Goal: Task Accomplishment & Management: Complete application form

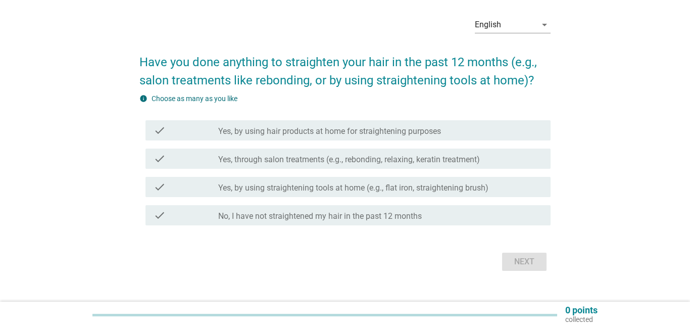
scroll to position [37, 0]
click at [347, 163] on label "Yes, through salon treatments (e.g., rebonding, relaxing, keratin treatment)" at bounding box center [349, 159] width 262 height 10
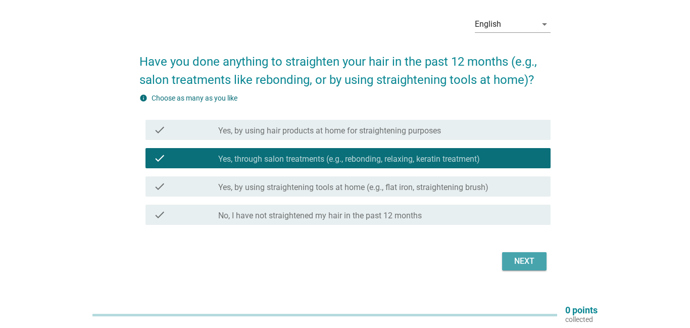
click at [541, 262] on button "Next" at bounding box center [524, 261] width 44 height 18
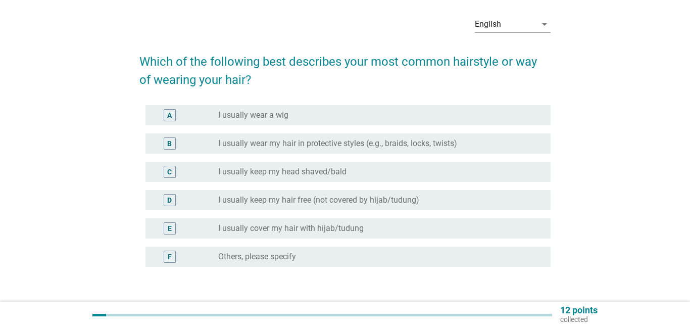
scroll to position [0, 0]
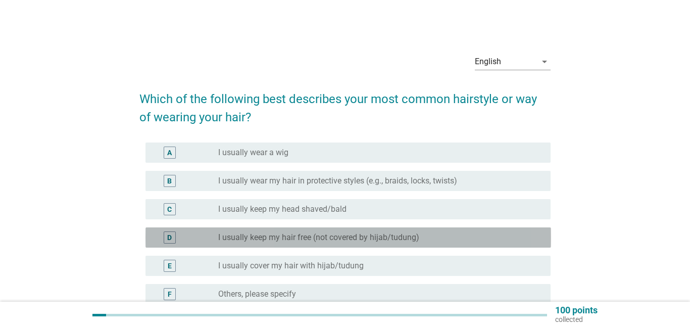
click at [316, 242] on label "I usually keep my hair free (not covered by hijab/tudung)" at bounding box center [318, 237] width 201 height 10
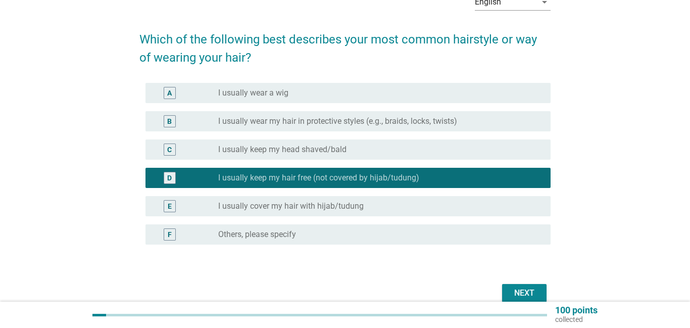
scroll to position [87, 0]
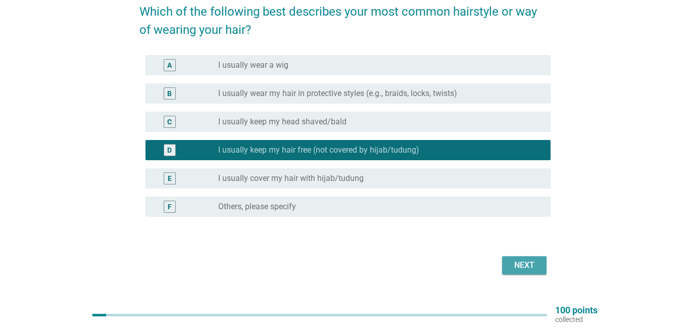
click at [542, 265] on button "Next" at bounding box center [524, 265] width 44 height 18
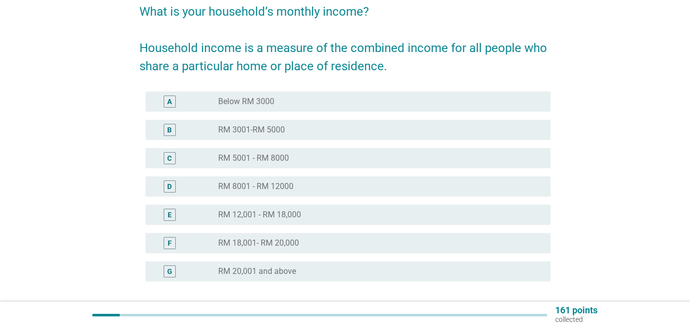
scroll to position [0, 0]
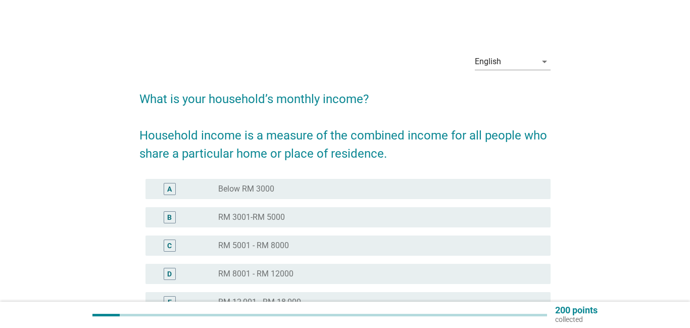
click at [343, 240] on div "radio_button_unchecked RM 5001 - RM 8000" at bounding box center [380, 246] width 324 height 12
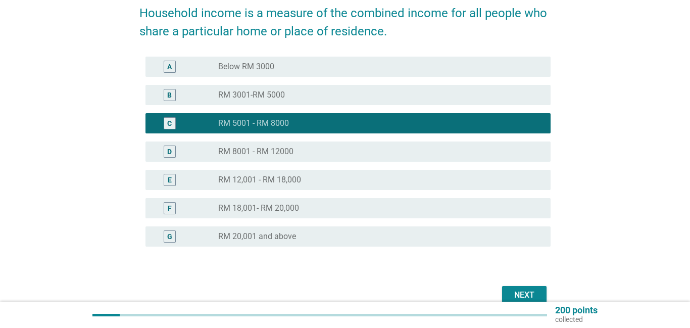
scroll to position [131, 0]
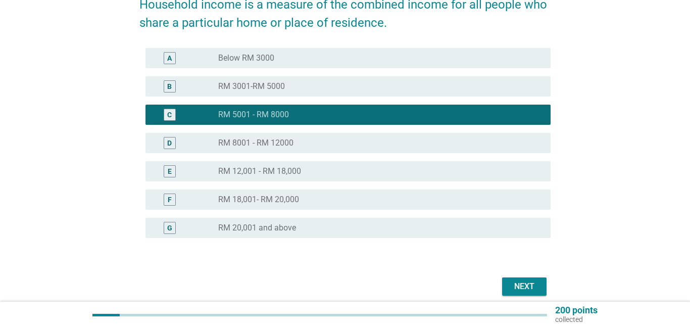
click at [511, 288] on div "Next" at bounding box center [524, 286] width 28 height 12
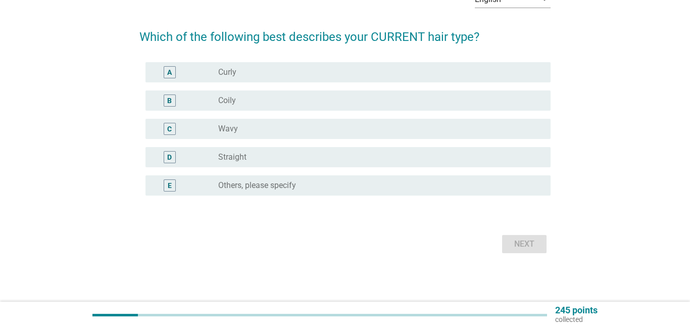
scroll to position [0, 0]
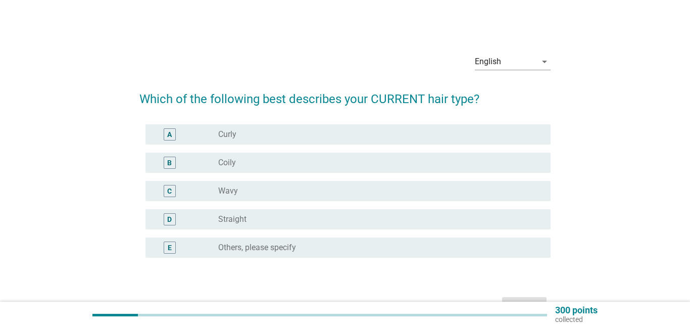
click at [256, 217] on div "radio_button_unchecked Straight" at bounding box center [376, 219] width 316 height 10
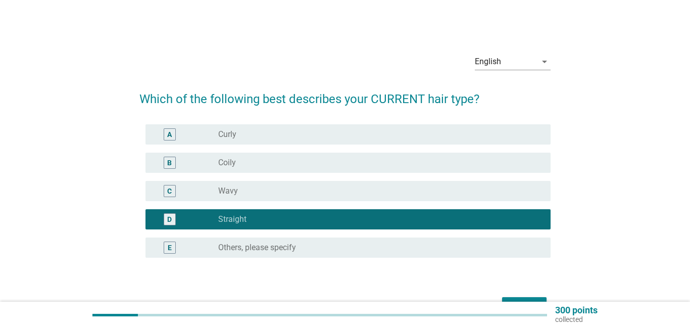
click at [525, 294] on div "Next" at bounding box center [345, 306] width 412 height 24
click at [526, 297] on button "Next" at bounding box center [524, 306] width 44 height 18
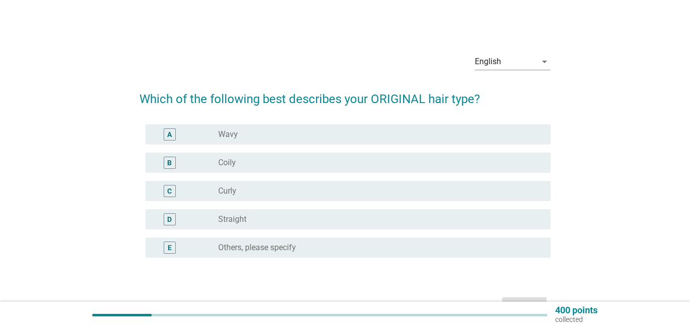
click at [300, 218] on div "radio_button_unchecked Straight" at bounding box center [376, 219] width 316 height 10
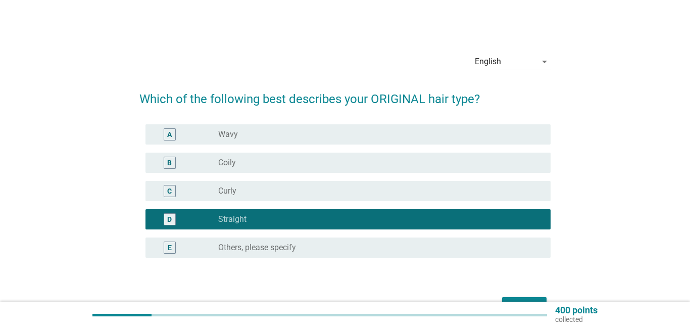
click at [531, 301] on div "Next" at bounding box center [524, 306] width 28 height 12
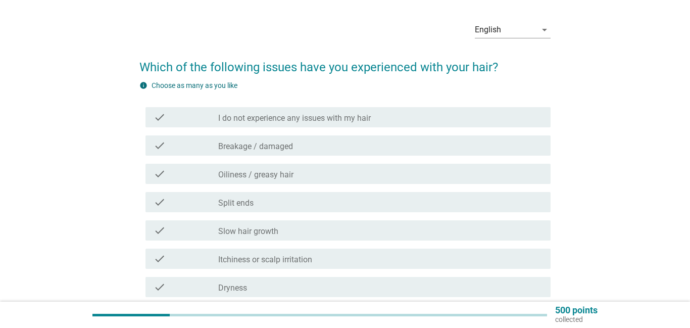
scroll to position [33, 0]
click at [276, 147] on label "Breakage / damaged" at bounding box center [255, 145] width 75 height 10
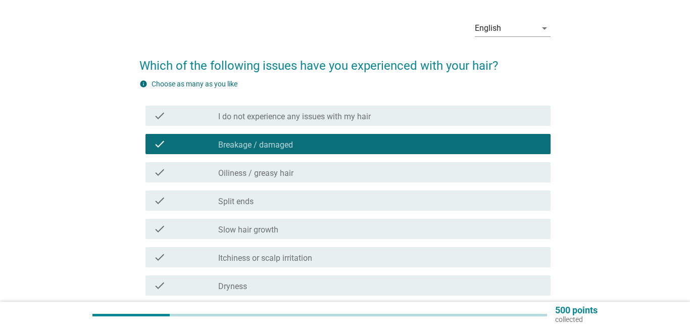
click at [276, 177] on label "Oiliness / greasy hair" at bounding box center [255, 173] width 75 height 10
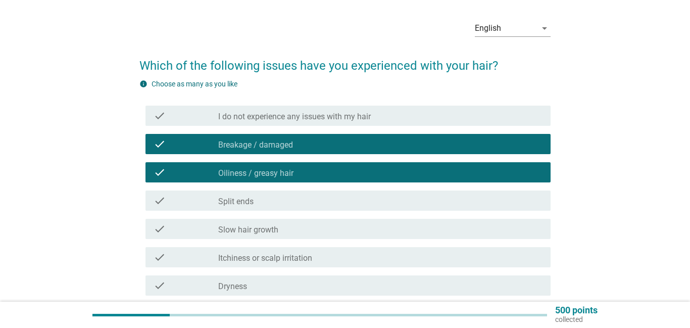
click at [305, 233] on div "check_box_outline_blank Slow hair growth" at bounding box center [380, 229] width 324 height 12
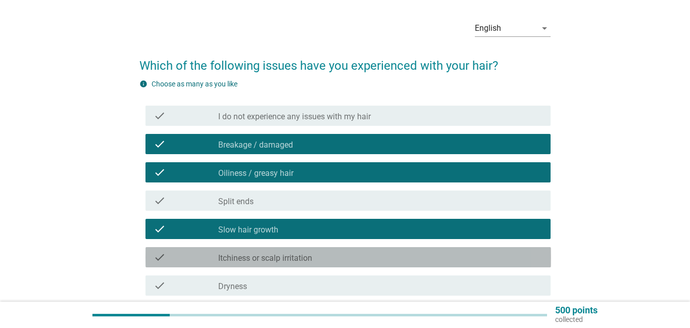
drag, startPoint x: 322, startPoint y: 259, endPoint x: 335, endPoint y: 250, distance: 16.0
click at [323, 258] on div "check_box_outline_blank Itchiness or scalp irritation" at bounding box center [380, 257] width 324 height 12
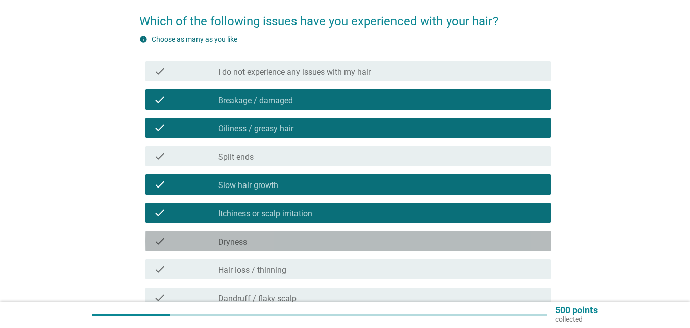
click at [408, 249] on div "check check_box_outline_blank [MEDICAL_DATA]" at bounding box center [349, 241] width 406 height 20
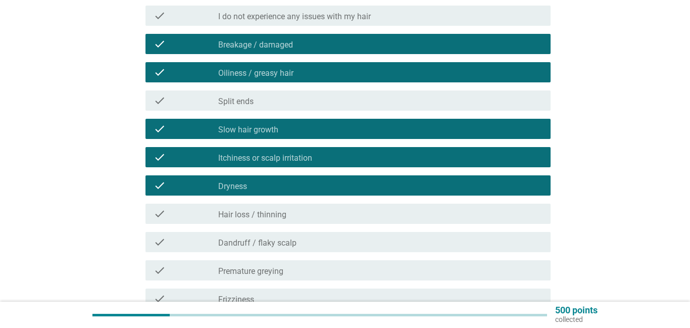
scroll to position [135, 0]
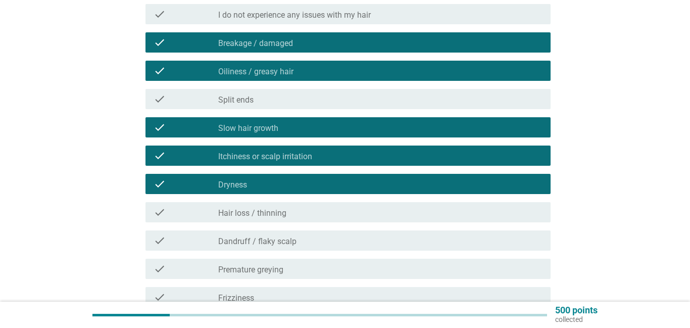
click at [324, 218] on div "check check_box_outline_blank Hair loss / thinning" at bounding box center [349, 212] width 406 height 20
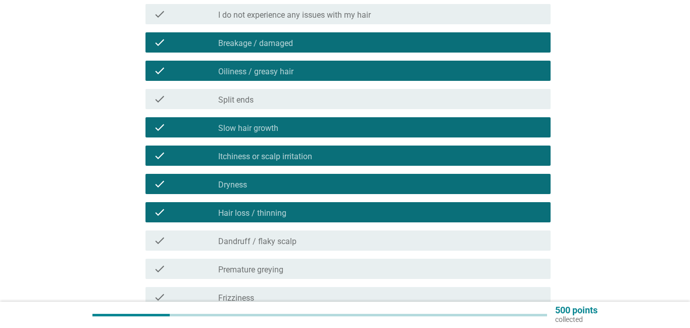
click at [321, 242] on div "check_box_outline_blank [MEDICAL_DATA] / flaky scalp" at bounding box center [380, 240] width 324 height 12
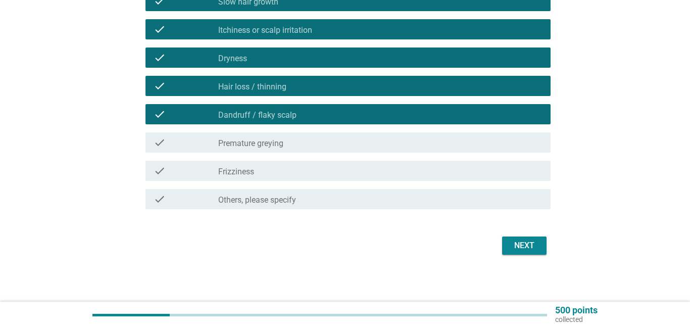
scroll to position [263, 0]
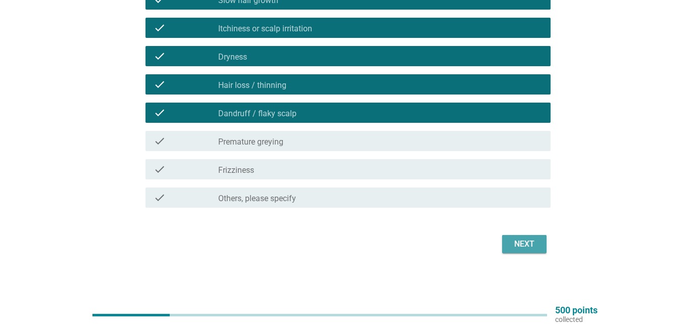
click at [526, 250] on button "Next" at bounding box center [524, 244] width 44 height 18
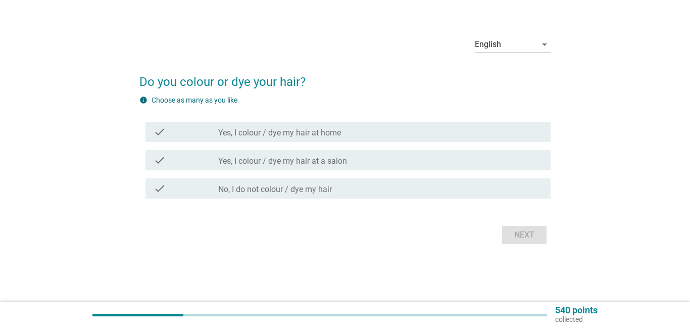
scroll to position [0, 0]
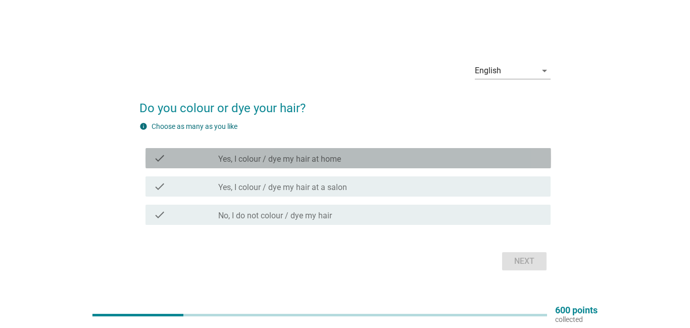
click at [287, 166] on div "check check_box_outline_blank Yes, I colour / dye my hair at home" at bounding box center [349, 158] width 406 height 20
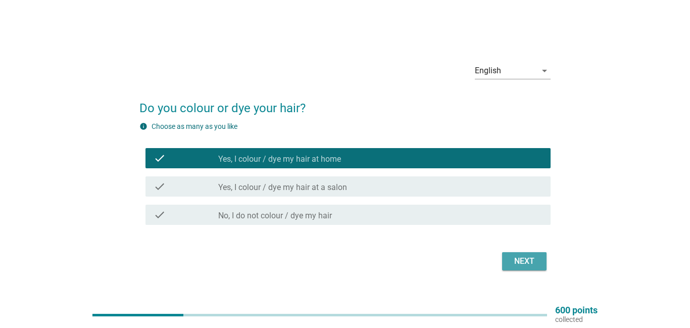
click at [524, 260] on div "Next" at bounding box center [524, 261] width 28 height 12
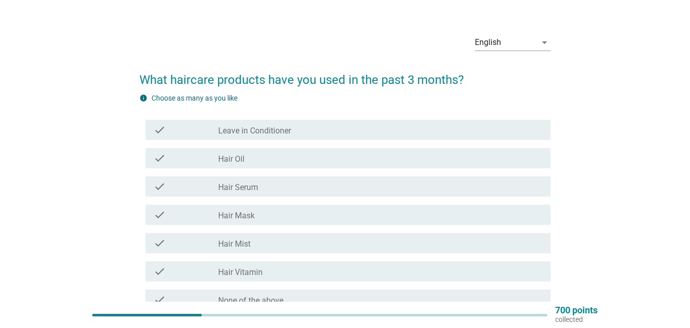
scroll to position [26, 0]
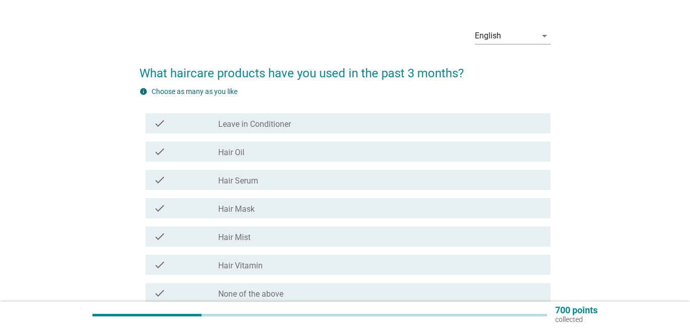
click at [269, 154] on div "check_box_outline_blank Hair Oil" at bounding box center [380, 152] width 324 height 12
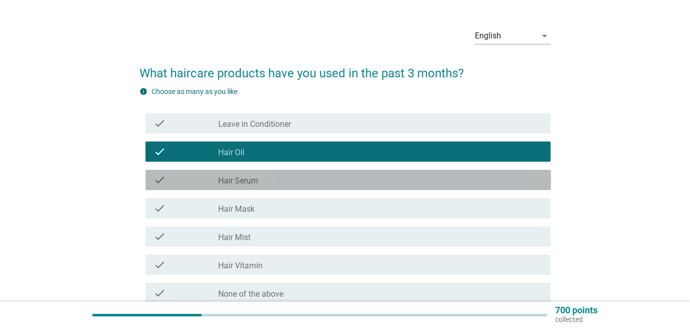
click at [260, 181] on div "check_box_outline_blank Hair Serum" at bounding box center [380, 180] width 324 height 12
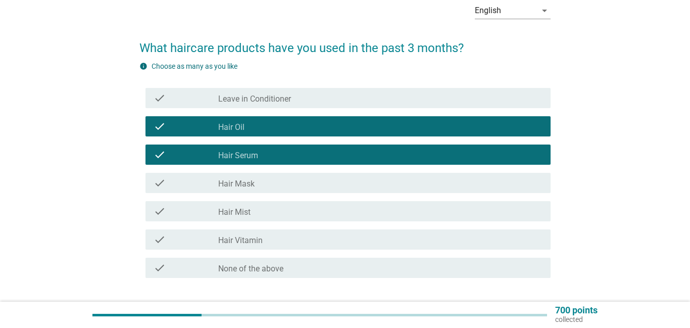
scroll to position [52, 0]
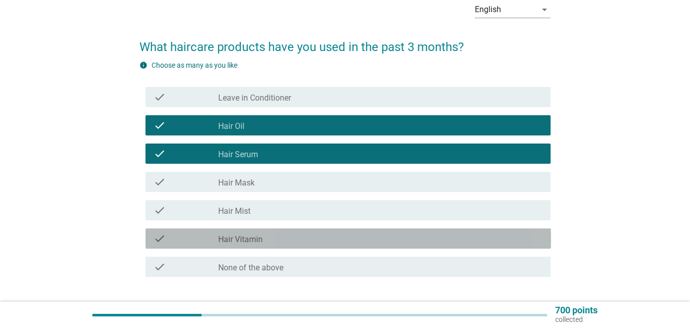
click at [263, 232] on div "check check_box_outline_blank Hair Vitamin" at bounding box center [349, 238] width 406 height 20
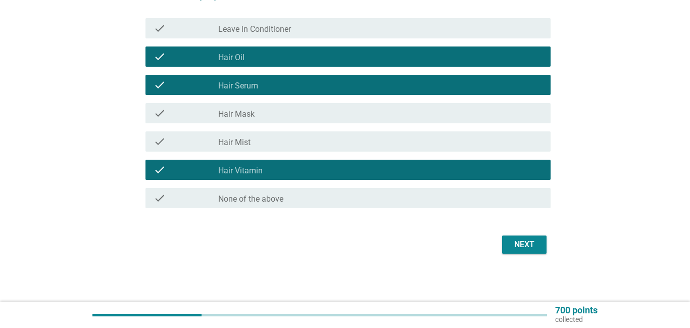
scroll to position [121, 0]
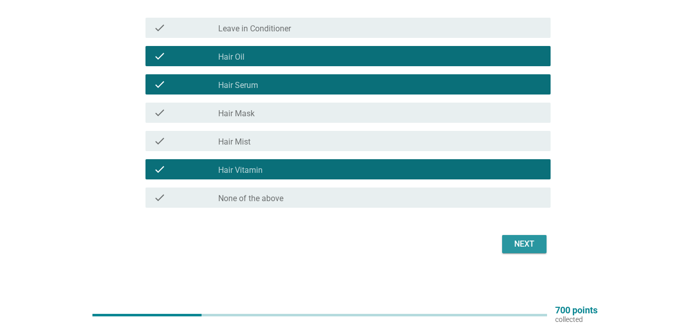
click at [504, 240] on button "Next" at bounding box center [524, 244] width 44 height 18
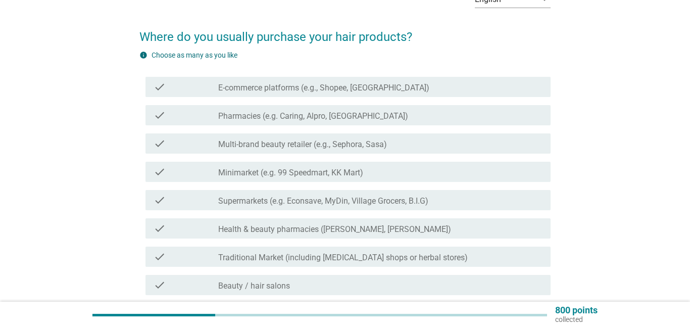
scroll to position [67, 0]
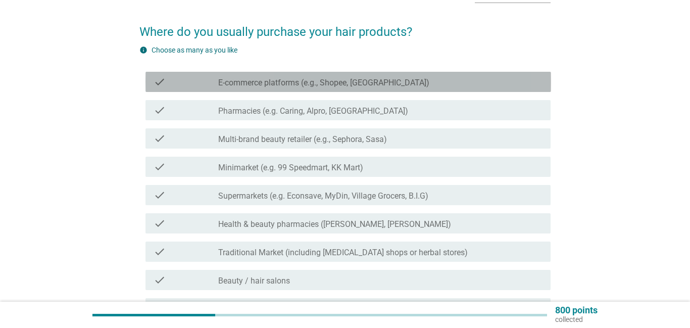
click at [287, 88] on div "check check_box_outline_blank E-commerce platforms (e.g., Shopee, Lazada)" at bounding box center [349, 82] width 406 height 20
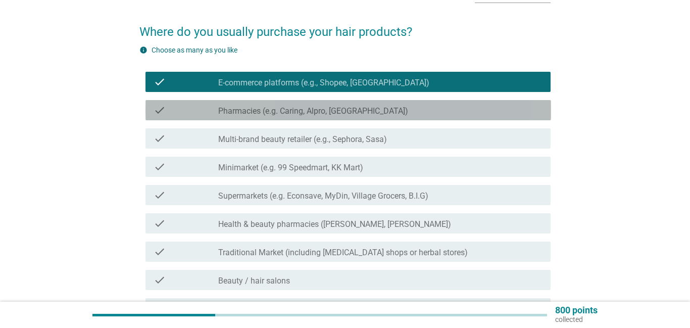
click at [283, 116] on label "Pharmacies (e.g. Caring, Alpro, [GEOGRAPHIC_DATA])" at bounding box center [313, 111] width 190 height 10
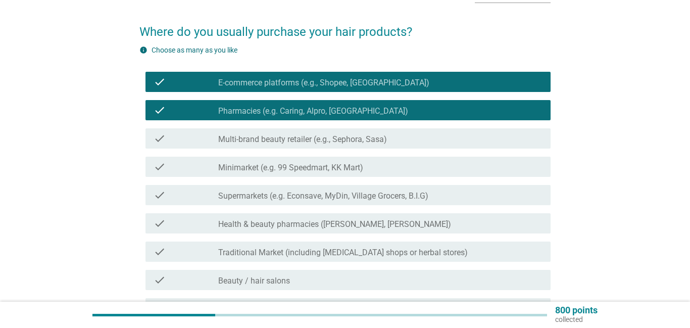
click at [285, 197] on label "Supermarkets (e.g. Econsave, MyDin, Village Grocers, B.I.G)" at bounding box center [323, 196] width 210 height 10
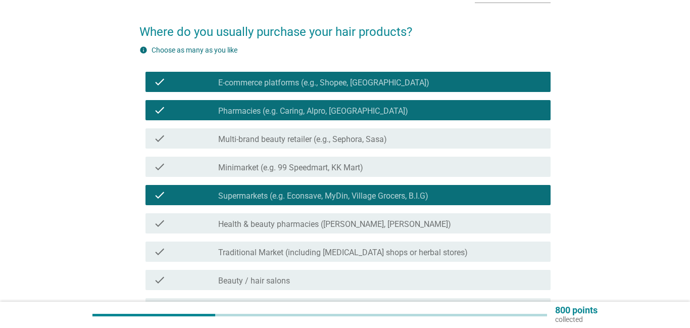
click at [285, 226] on label "Health & beauty pharmacies ([PERSON_NAME], [PERSON_NAME])" at bounding box center [334, 224] width 233 height 10
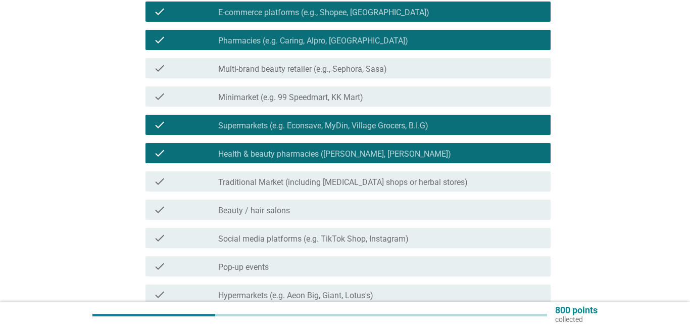
scroll to position [138, 0]
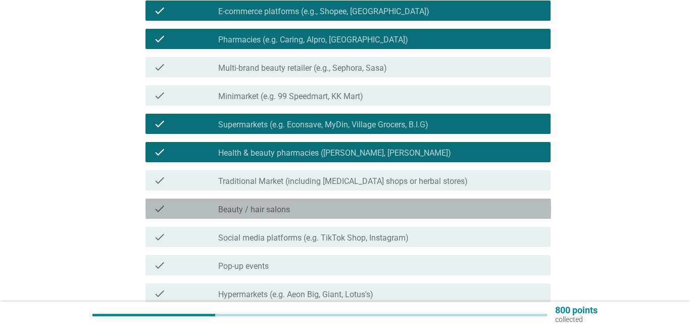
click at [280, 214] on label "Beauty / hair salons" at bounding box center [254, 210] width 72 height 10
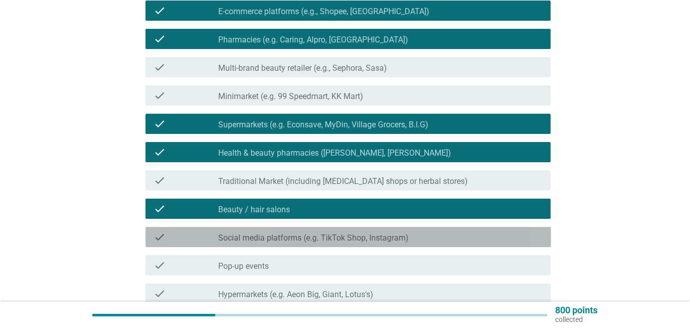
click at [298, 236] on label "Social media platforms (e.g. TikTok Shop, Instagram)" at bounding box center [313, 238] width 190 height 10
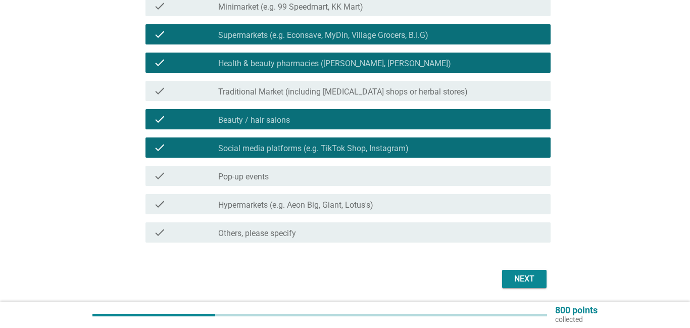
scroll to position [233, 0]
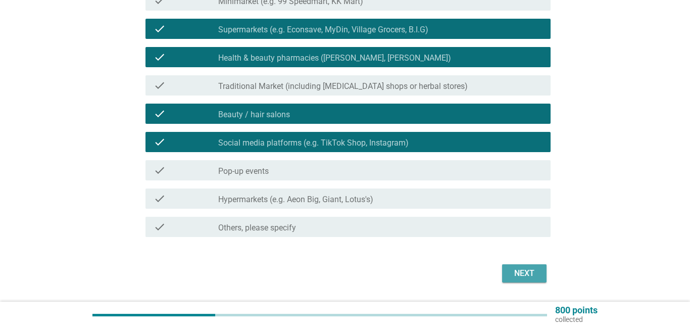
click at [529, 274] on div "Next" at bounding box center [524, 273] width 28 height 12
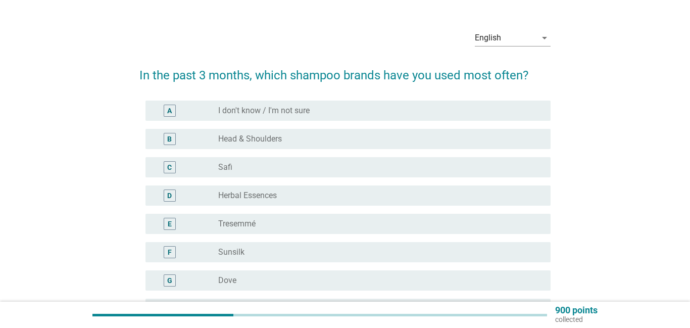
scroll to position [25, 0]
click at [298, 143] on div "radio_button_unchecked Head & Shoulders" at bounding box center [380, 138] width 324 height 12
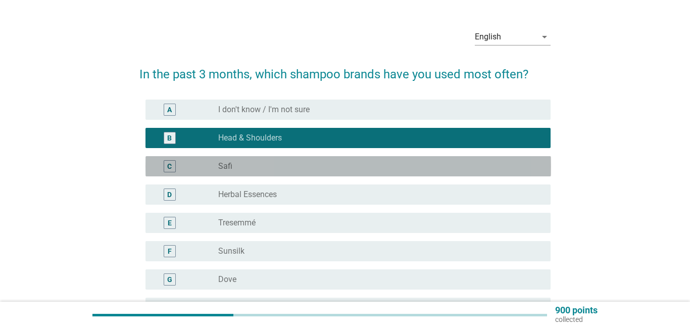
click at [292, 167] on div "radio_button_unchecked Safi" at bounding box center [376, 166] width 316 height 10
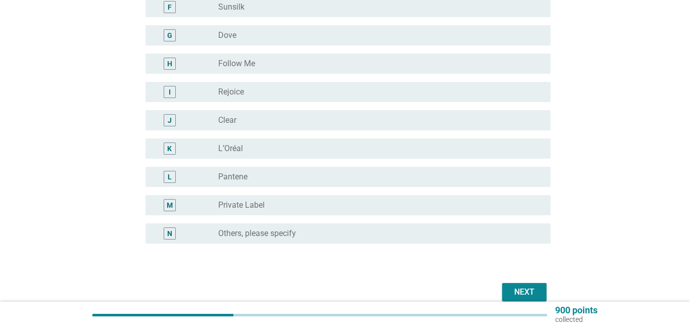
scroll to position [272, 0]
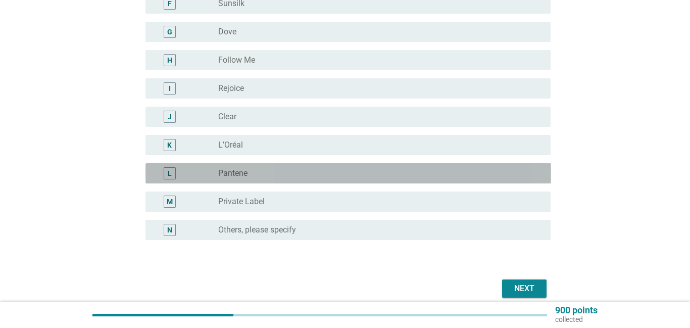
click at [279, 176] on div "radio_button_unchecked Pantene" at bounding box center [376, 173] width 316 height 10
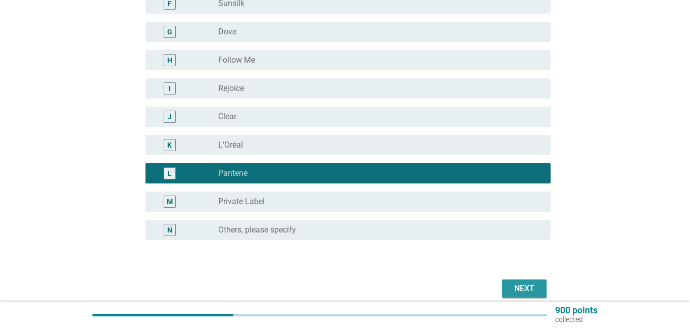
drag, startPoint x: 527, startPoint y: 288, endPoint x: 517, endPoint y: 271, distance: 19.5
click at [527, 288] on div "Next" at bounding box center [524, 288] width 28 height 12
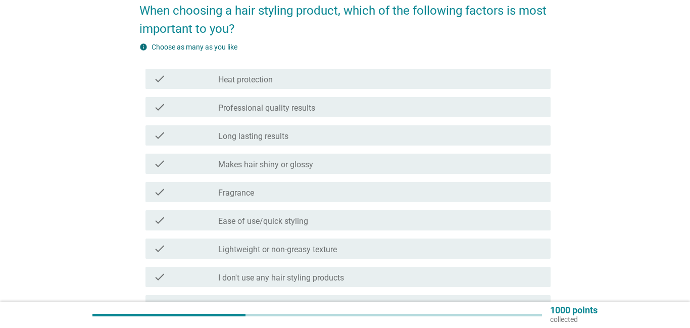
scroll to position [92, 0]
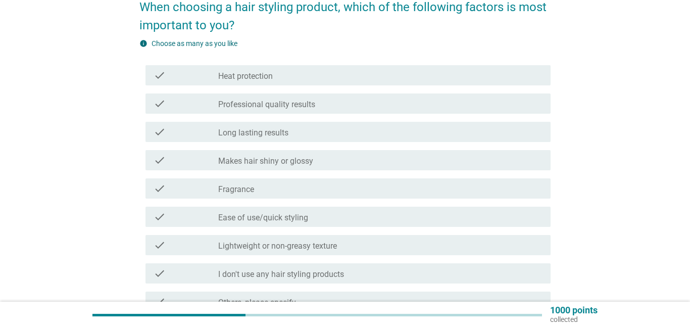
click at [272, 110] on div "check check_box_outline_blank Professional quality results" at bounding box center [349, 103] width 406 height 20
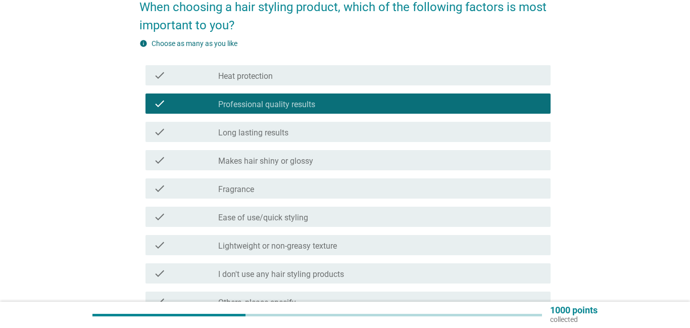
click at [273, 137] on label "Long lasting results" at bounding box center [253, 133] width 70 height 10
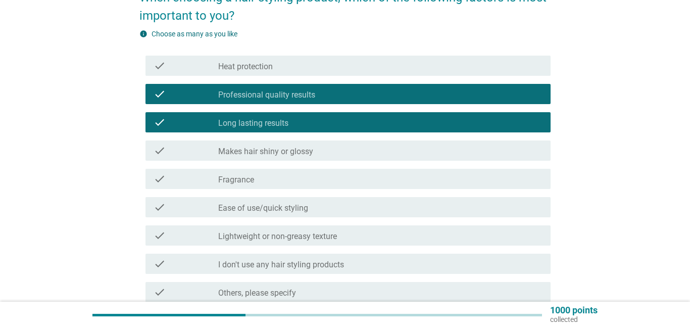
scroll to position [120, 0]
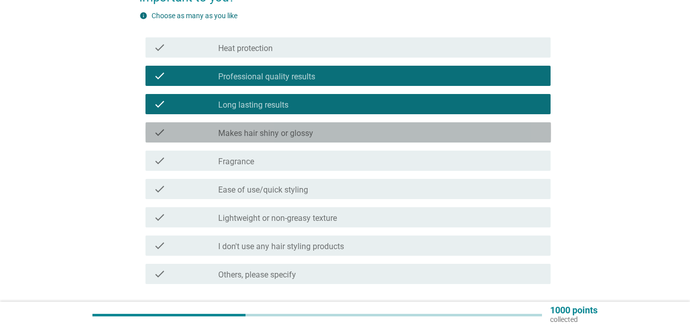
click at [277, 135] on label "Makes hair shiny or glossy" at bounding box center [265, 133] width 95 height 10
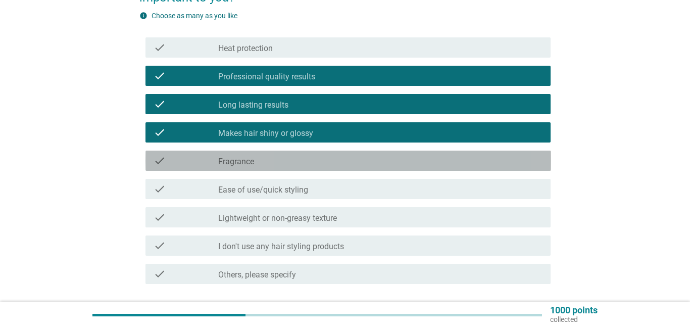
click at [277, 165] on div "check_box_outline_blank Fragrance" at bounding box center [380, 161] width 324 height 12
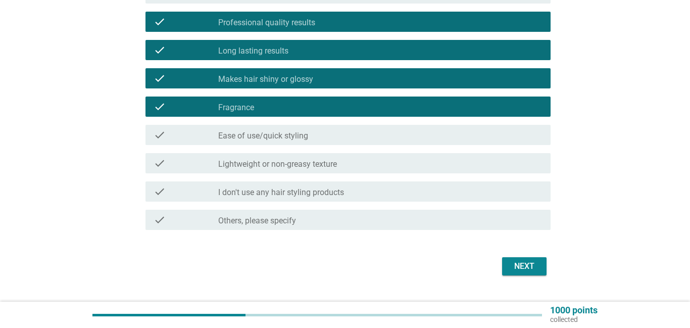
scroll to position [175, 0]
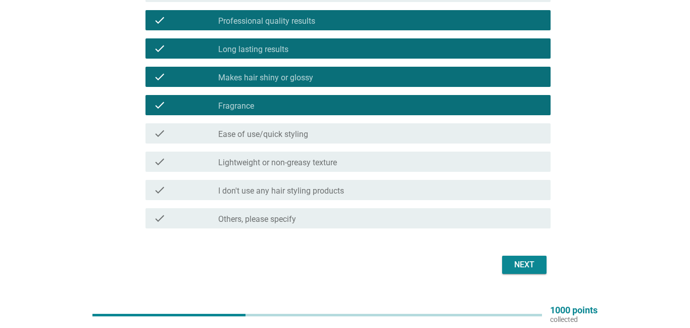
click at [541, 269] on button "Next" at bounding box center [524, 265] width 44 height 18
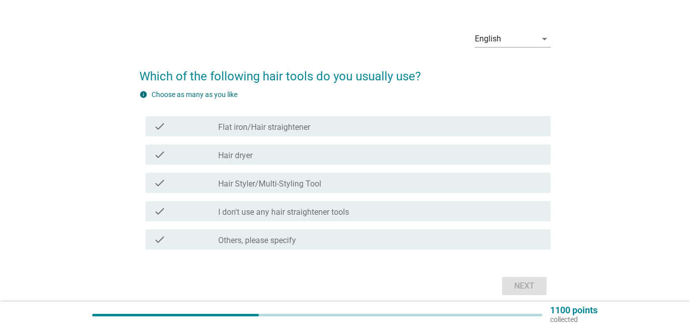
scroll to position [25, 0]
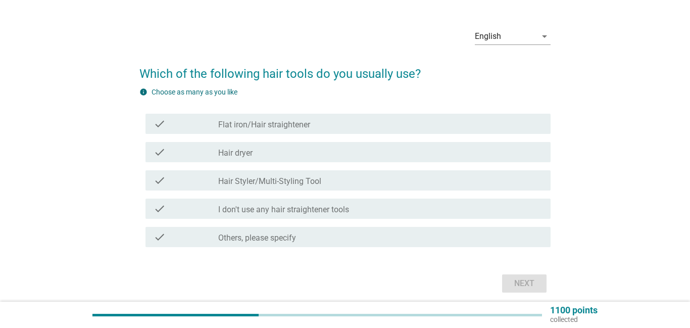
click at [274, 128] on label "Flat iron/Hair straightener" at bounding box center [264, 125] width 92 height 10
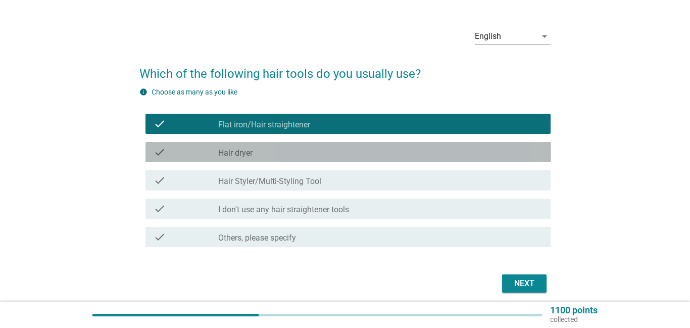
click at [284, 156] on div "check_box_outline_blank Hair dryer" at bounding box center [380, 152] width 324 height 12
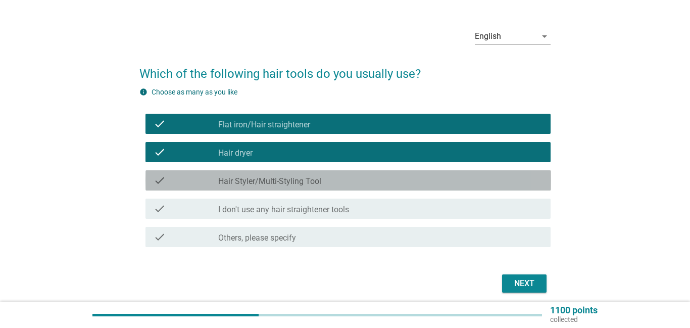
click at [308, 183] on label "Hair Styler/Multi-Styling Tool" at bounding box center [269, 181] width 103 height 10
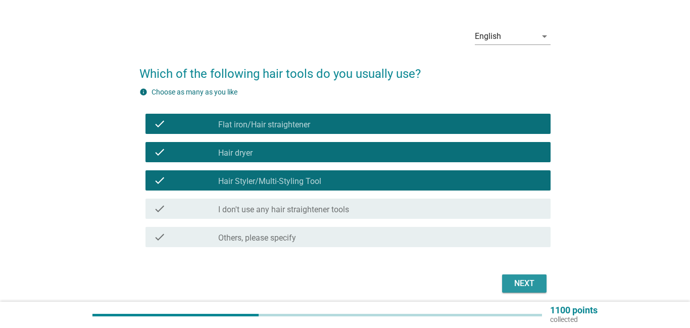
drag, startPoint x: 514, startPoint y: 279, endPoint x: 512, endPoint y: 270, distance: 8.7
click at [514, 278] on div "Next" at bounding box center [524, 283] width 28 height 12
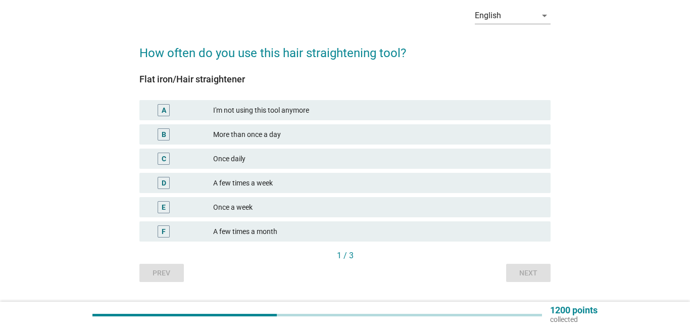
scroll to position [47, 0]
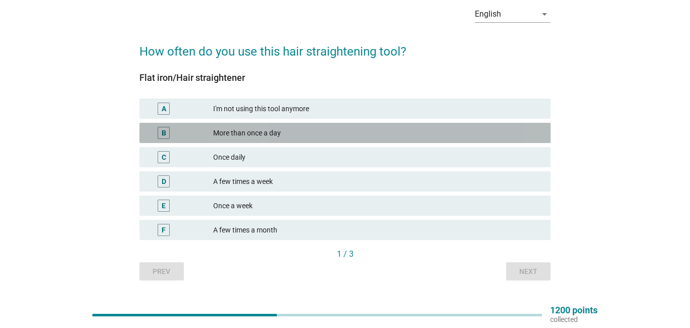
click at [267, 137] on div "More than once a day" at bounding box center [377, 133] width 329 height 12
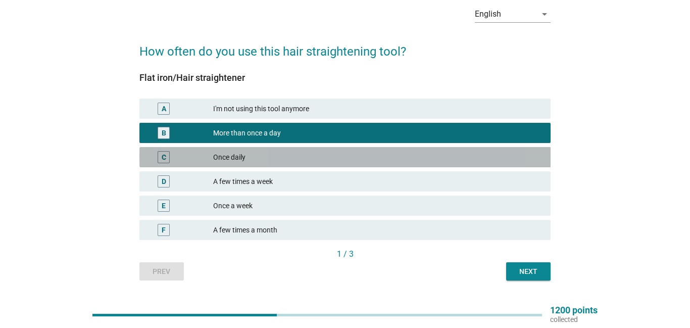
click at [266, 153] on div "Once daily" at bounding box center [377, 157] width 329 height 12
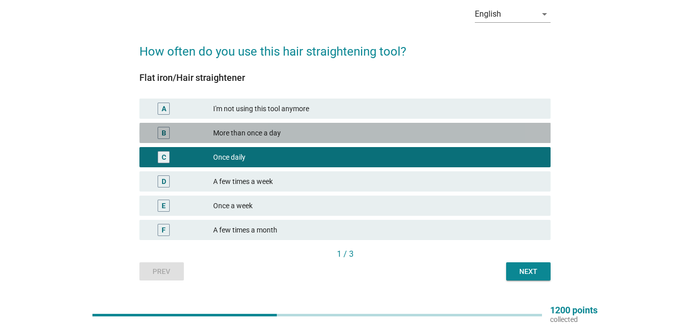
click at [292, 134] on div "More than once a day" at bounding box center [377, 133] width 329 height 12
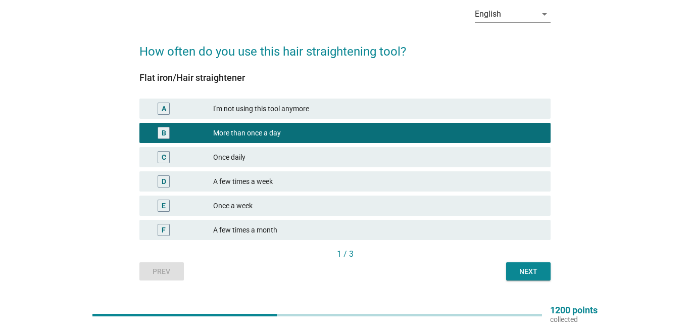
click at [291, 154] on div "Once daily" at bounding box center [377, 157] width 329 height 12
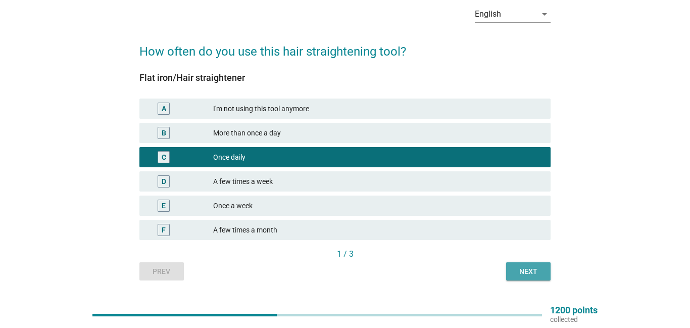
click at [534, 276] on div "Next" at bounding box center [528, 271] width 28 height 11
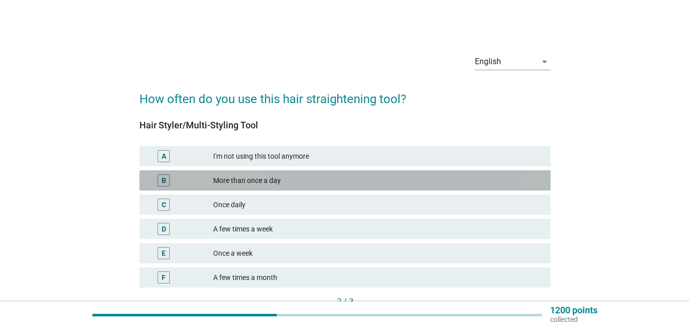
click at [372, 184] on div "More than once a day" at bounding box center [377, 180] width 329 height 12
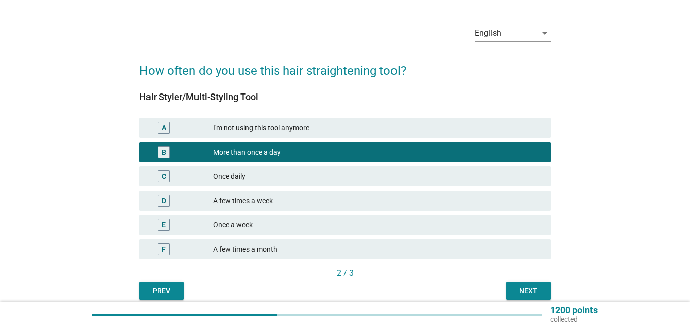
scroll to position [36, 0]
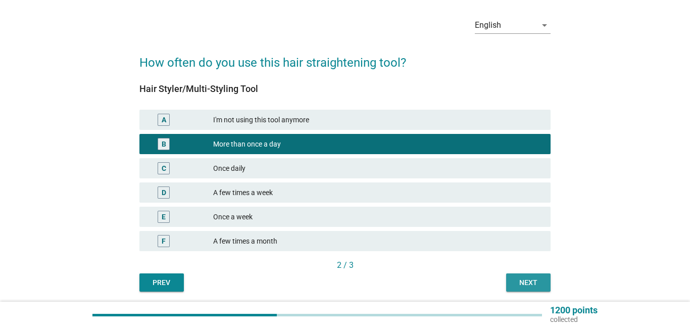
click at [513, 276] on button "Next" at bounding box center [528, 282] width 44 height 18
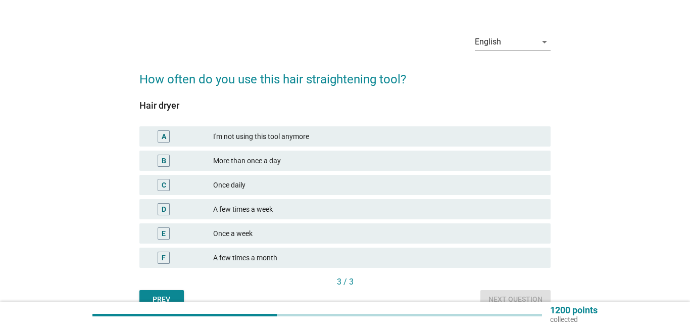
scroll to position [21, 0]
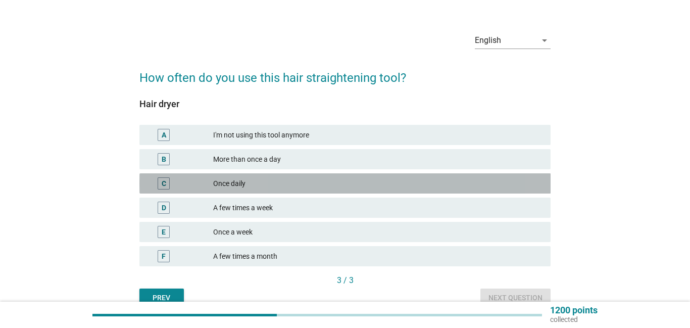
drag, startPoint x: 274, startPoint y: 185, endPoint x: 336, endPoint y: 195, distance: 62.4
click at [275, 184] on div "Once daily" at bounding box center [377, 183] width 329 height 12
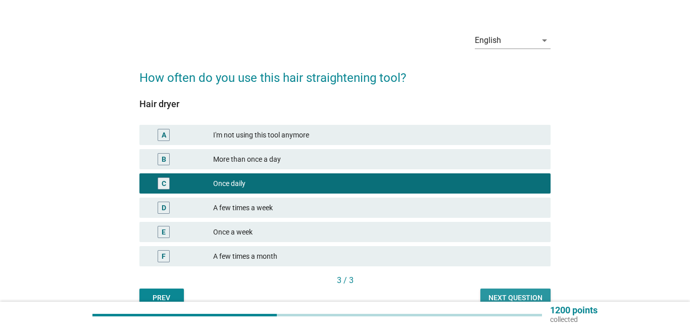
click at [527, 293] on div "Next question" at bounding box center [516, 298] width 54 height 11
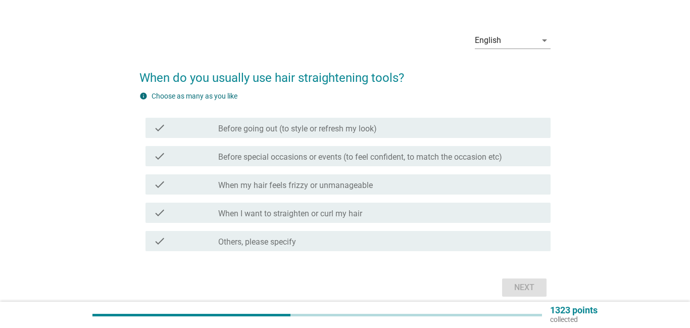
scroll to position [0, 0]
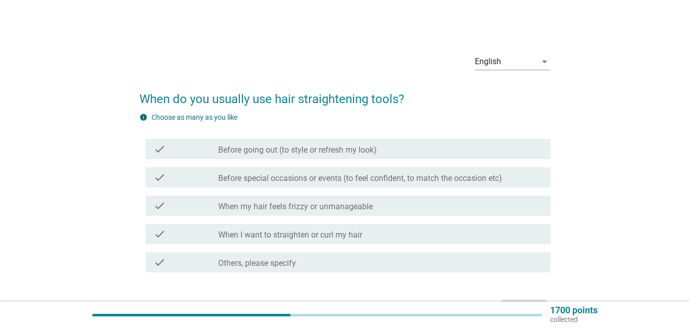
click at [288, 181] on label "Before special occasions or events (to feel confident, to match the occasion et…" at bounding box center [360, 178] width 284 height 10
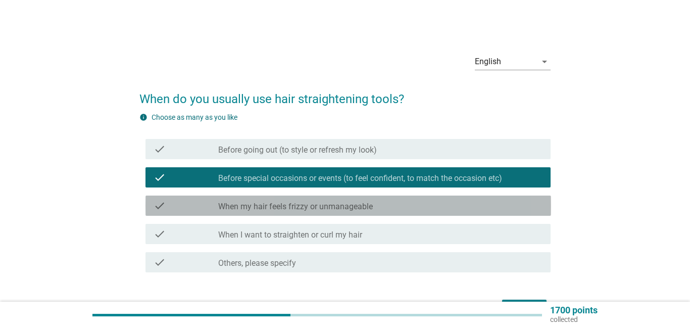
click at [293, 203] on label "When my hair feels frizzy or unmanageable" at bounding box center [295, 207] width 155 height 10
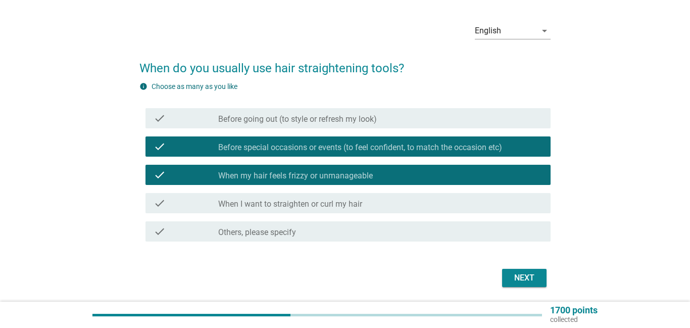
scroll to position [34, 0]
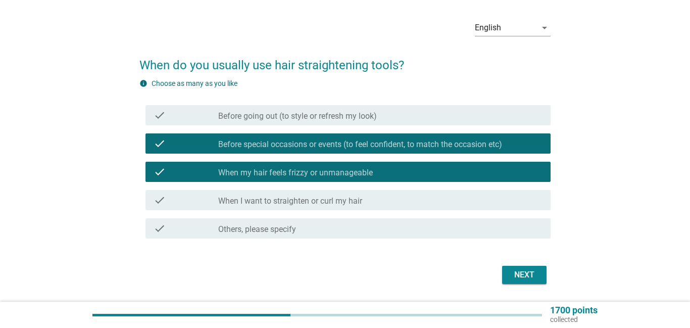
click at [520, 269] on div "Next" at bounding box center [524, 275] width 28 height 12
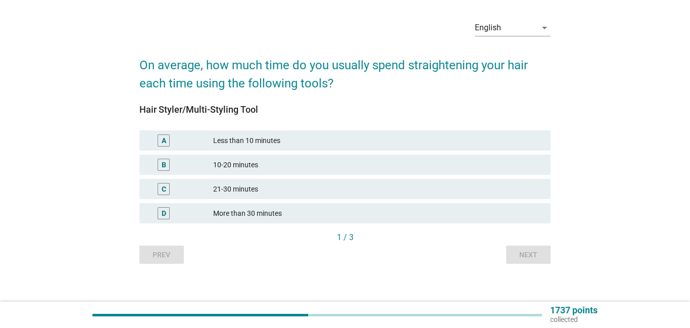
scroll to position [0, 0]
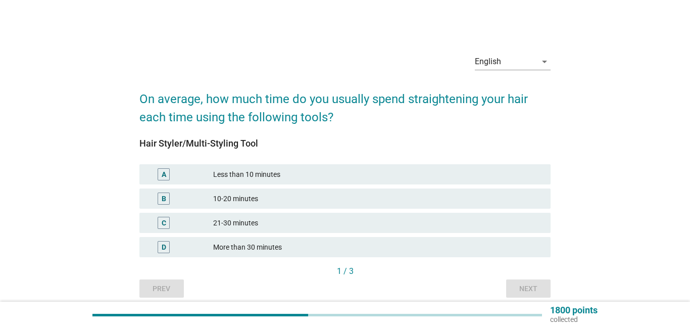
click at [258, 197] on div "10-20 minutes" at bounding box center [377, 199] width 329 height 12
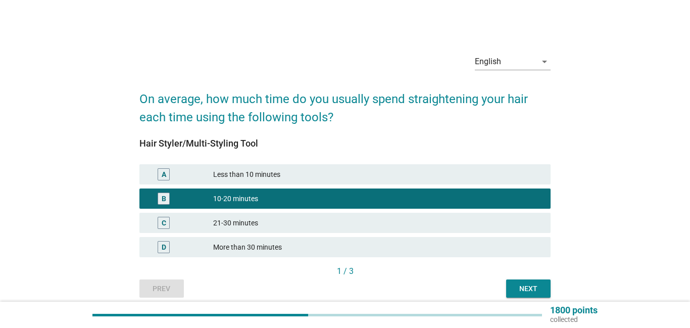
click at [297, 178] on div "Less than 10 minutes" at bounding box center [377, 174] width 329 height 12
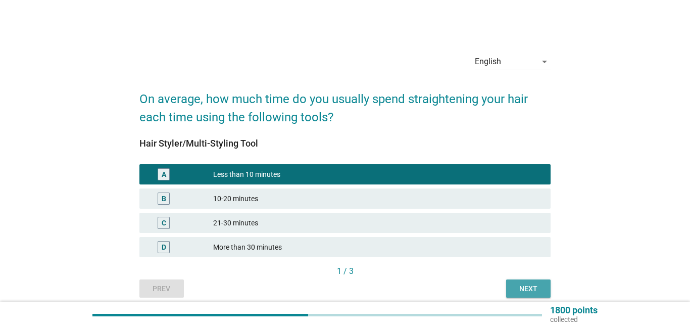
click at [542, 283] on div "Next" at bounding box center [528, 288] width 28 height 11
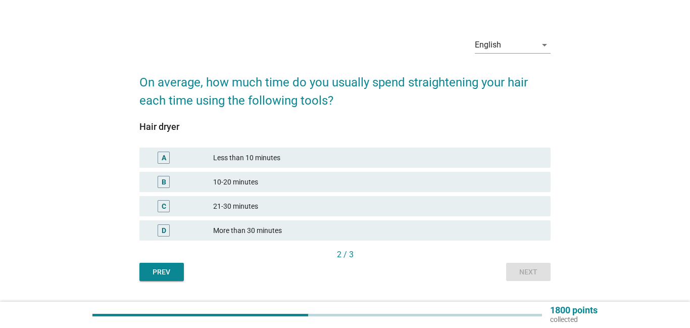
scroll to position [18, 0]
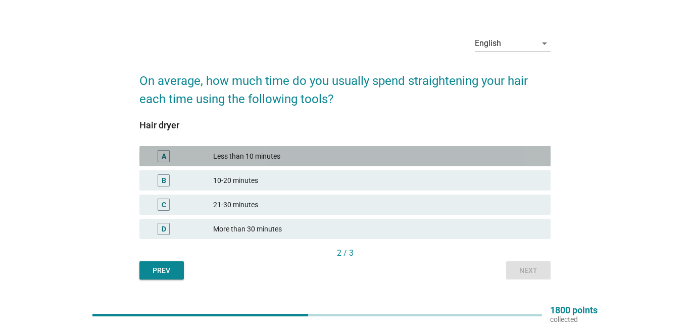
click at [299, 154] on div "Less than 10 minutes" at bounding box center [377, 156] width 329 height 12
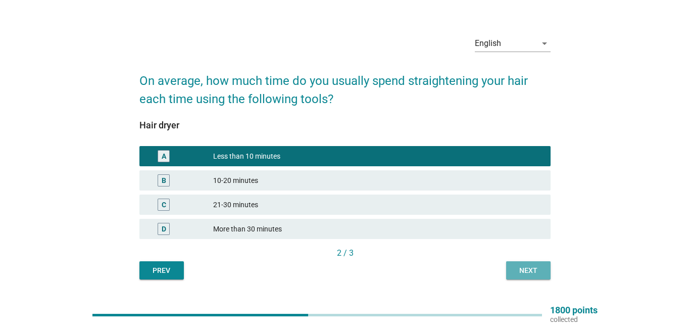
drag, startPoint x: 527, startPoint y: 266, endPoint x: 531, endPoint y: 262, distance: 5.4
click at [527, 267] on div "Next" at bounding box center [528, 270] width 28 height 11
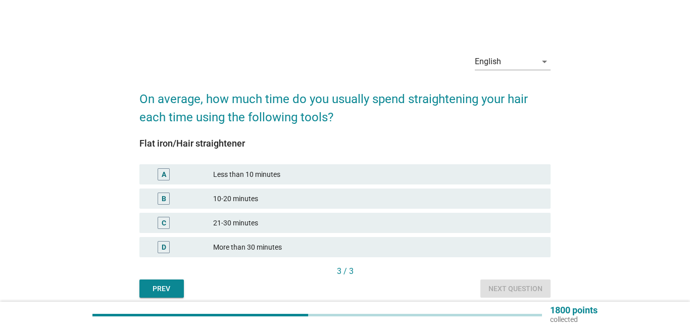
click at [273, 199] on div "10-20 minutes" at bounding box center [377, 199] width 329 height 12
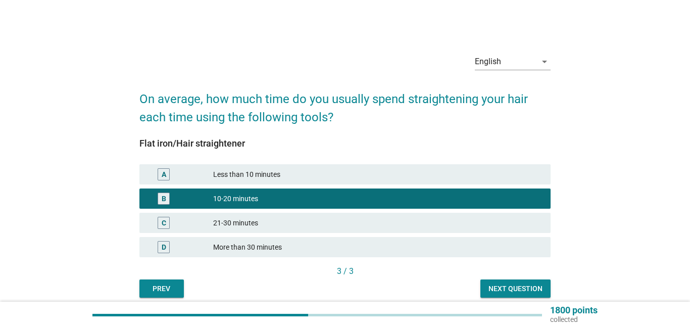
click at [513, 293] on div "Next question" at bounding box center [516, 288] width 54 height 11
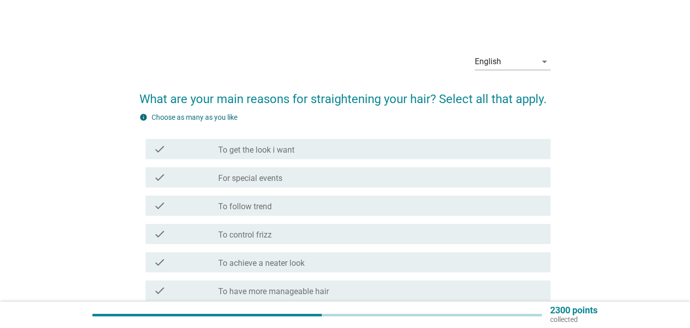
click at [293, 156] on div "check check_box_outline_blank To get the look i want" at bounding box center [349, 149] width 406 height 20
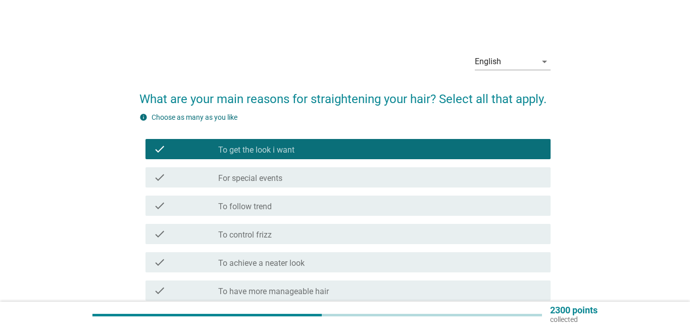
click at [293, 168] on div "check check_box_outline_blank For special events" at bounding box center [349, 177] width 406 height 20
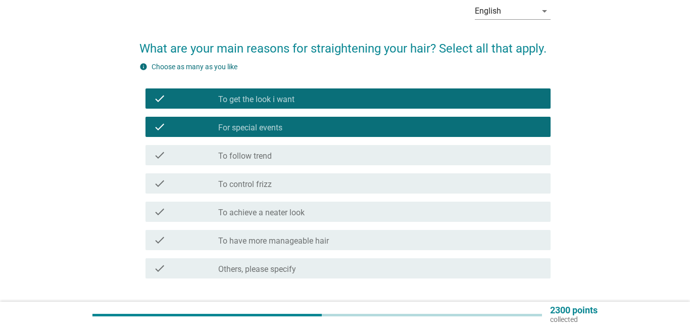
scroll to position [51, 0]
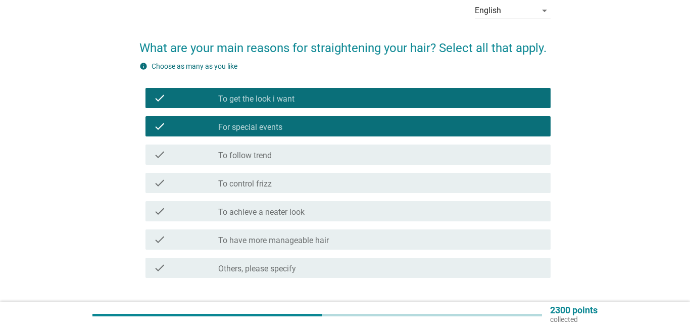
click at [305, 163] on div "check check_box_outline_blank To follow trend" at bounding box center [349, 155] width 406 height 20
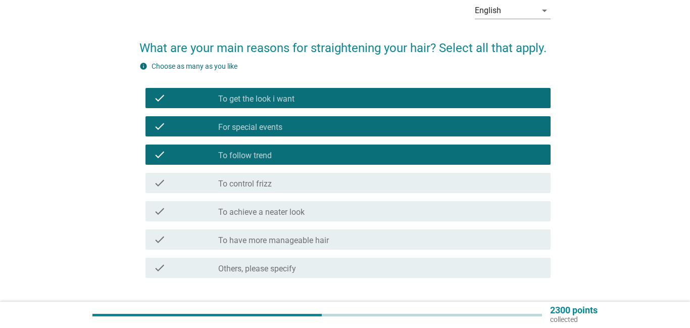
click at [323, 193] on div "check check_box_outline_blank To control frizz" at bounding box center [345, 183] width 412 height 28
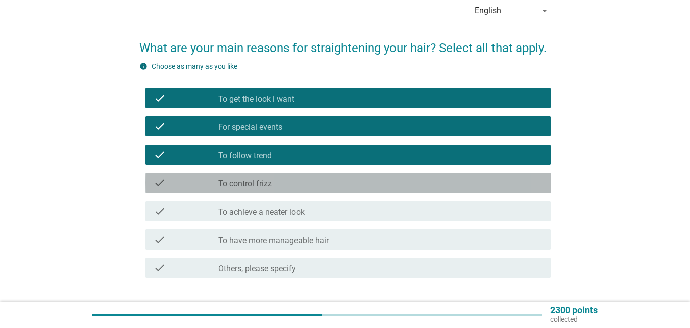
click at [307, 186] on div "check_box_outline_blank To control frizz" at bounding box center [380, 183] width 324 height 12
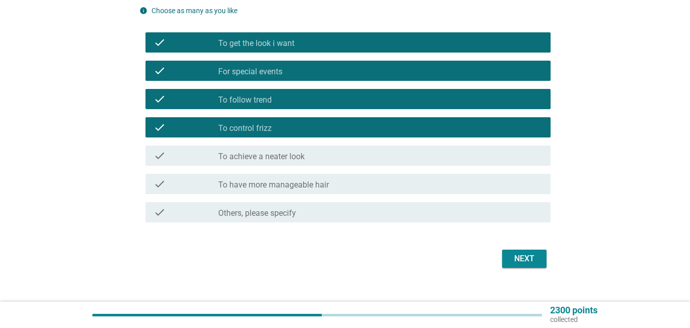
scroll to position [110, 0]
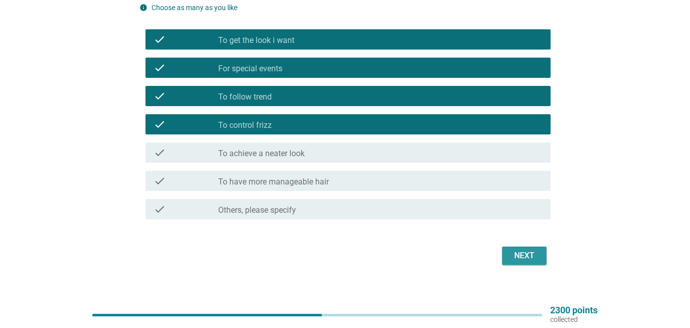
click at [528, 254] on div "Next" at bounding box center [524, 256] width 28 height 12
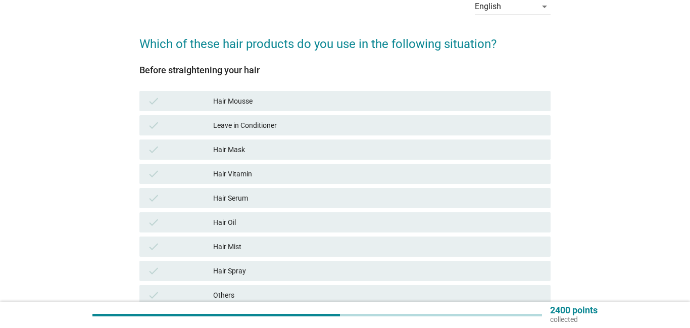
scroll to position [56, 0]
click at [279, 149] on div "Hair Mask" at bounding box center [377, 149] width 329 height 12
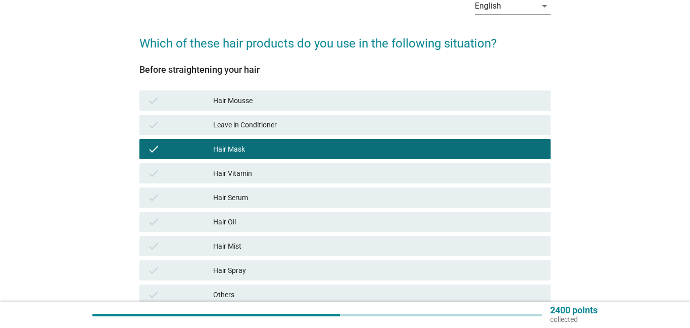
click at [284, 173] on div "Hair Vitamin" at bounding box center [377, 173] width 329 height 12
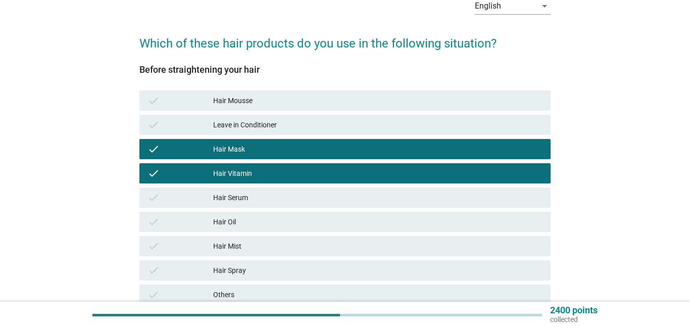
click at [294, 197] on div "Hair Serum" at bounding box center [377, 198] width 329 height 12
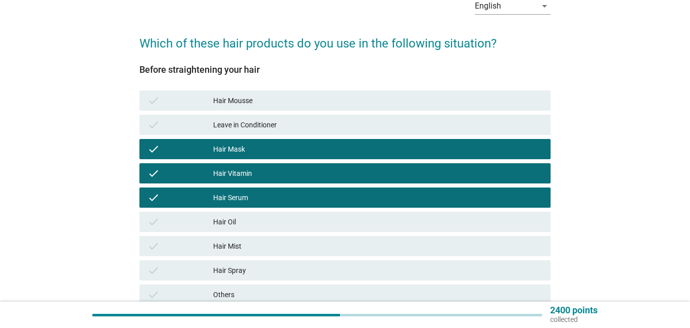
drag, startPoint x: 319, startPoint y: 225, endPoint x: 327, endPoint y: 226, distance: 7.6
click at [323, 225] on div "Hair Oil" at bounding box center [377, 222] width 329 height 12
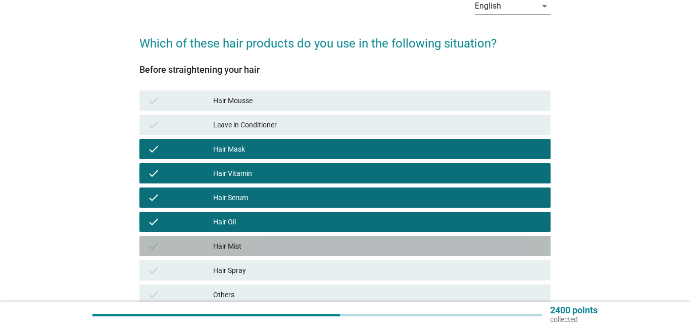
drag, startPoint x: 341, startPoint y: 254, endPoint x: 357, endPoint y: 268, distance: 21.8
click at [346, 255] on div "check Hair Mist" at bounding box center [345, 246] width 412 height 20
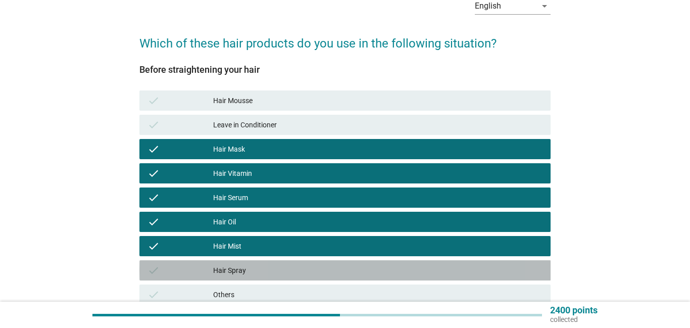
click at [411, 272] on div "Hair Spray" at bounding box center [377, 270] width 329 height 12
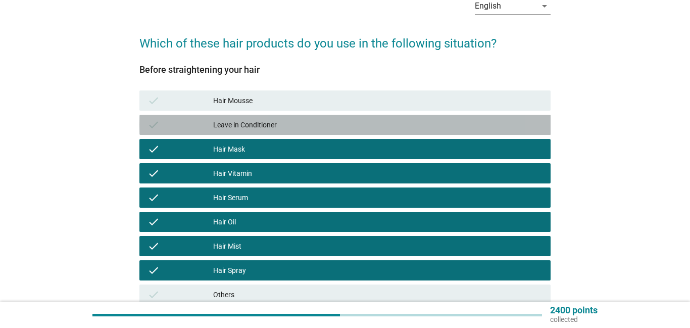
click at [284, 117] on div "check Leave in Conditioner" at bounding box center [345, 125] width 412 height 20
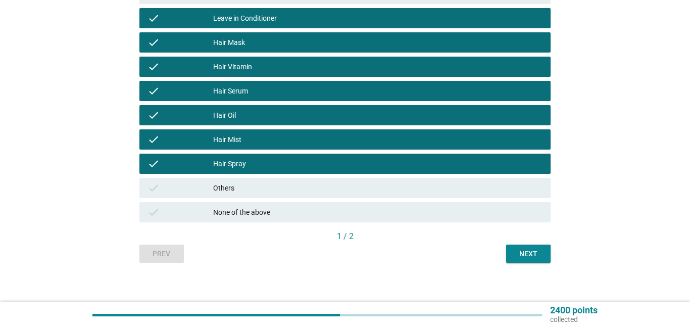
scroll to position [169, 0]
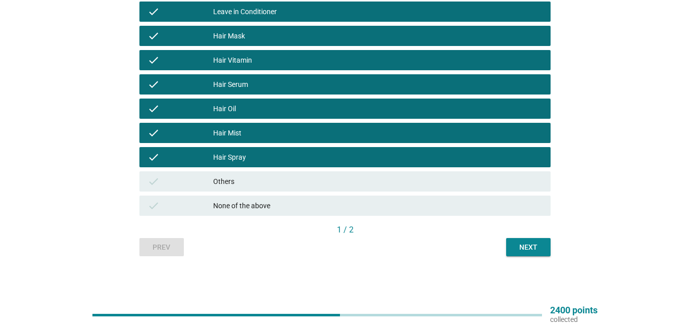
click at [520, 247] on div "Next" at bounding box center [528, 247] width 28 height 11
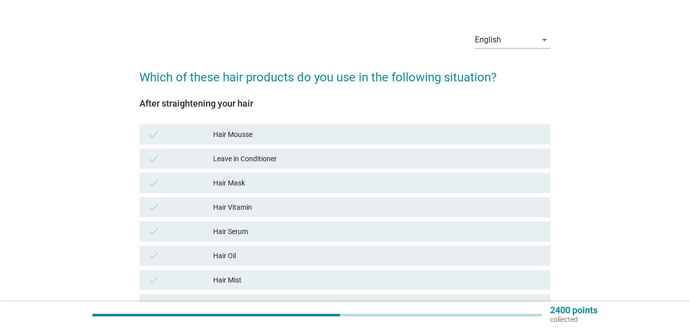
scroll to position [41, 0]
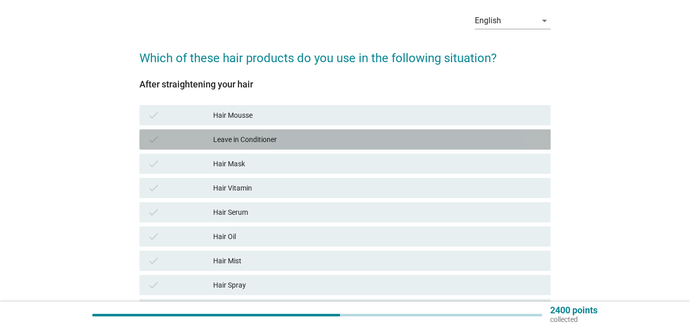
click at [298, 137] on div "Leave in Conditioner" at bounding box center [377, 139] width 329 height 12
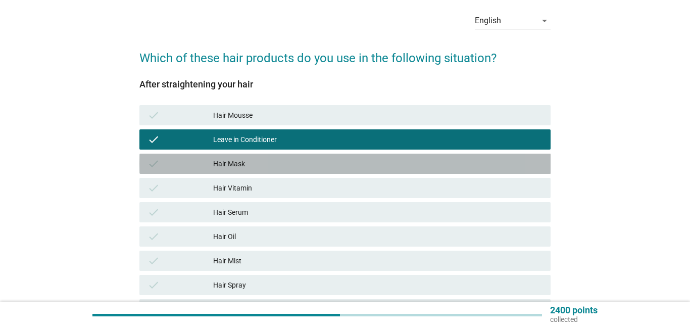
click at [304, 170] on div "check Hair Mask" at bounding box center [345, 164] width 412 height 20
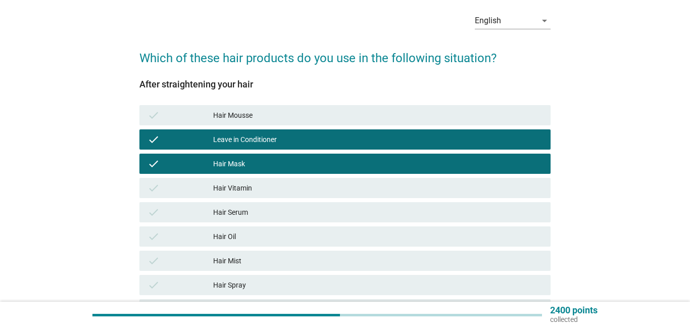
click at [315, 194] on div "check Hair Vitamin" at bounding box center [345, 188] width 412 height 20
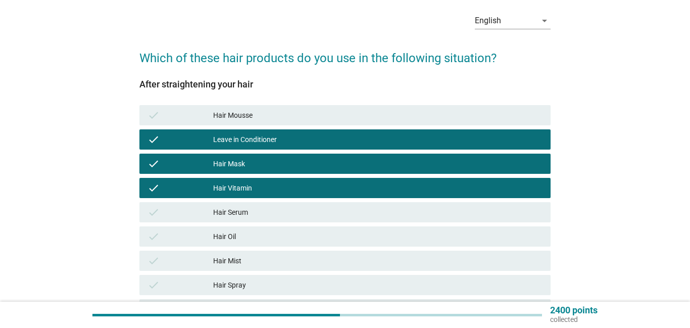
click at [324, 213] on div "Hair Serum" at bounding box center [377, 212] width 329 height 12
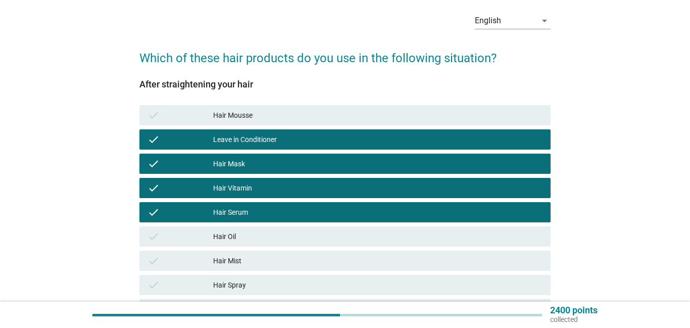
drag, startPoint x: 336, startPoint y: 235, endPoint x: 353, endPoint y: 235, distance: 17.2
click at [340, 235] on div "Hair Oil" at bounding box center [377, 236] width 329 height 12
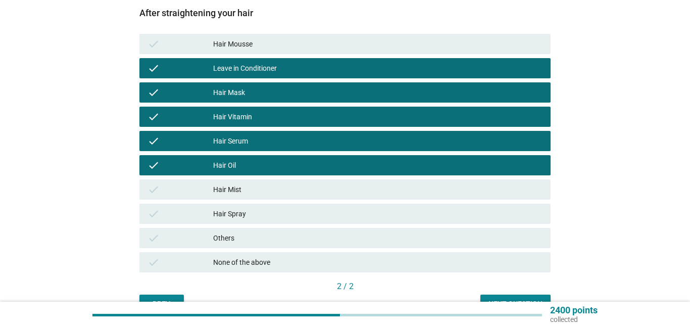
scroll to position [169, 0]
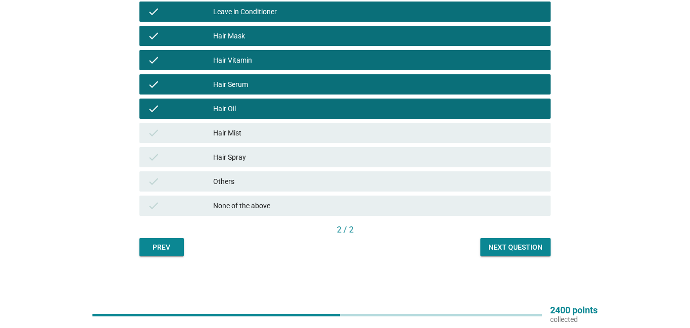
click at [522, 254] on button "Next question" at bounding box center [516, 247] width 70 height 18
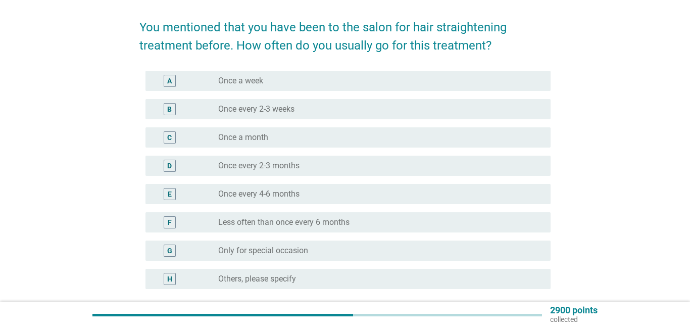
scroll to position [79, 0]
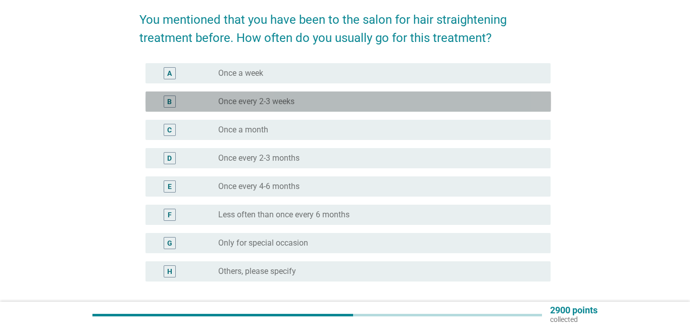
click at [287, 107] on div "radio_button_unchecked Once every 2-3 weeks" at bounding box center [380, 102] width 324 height 12
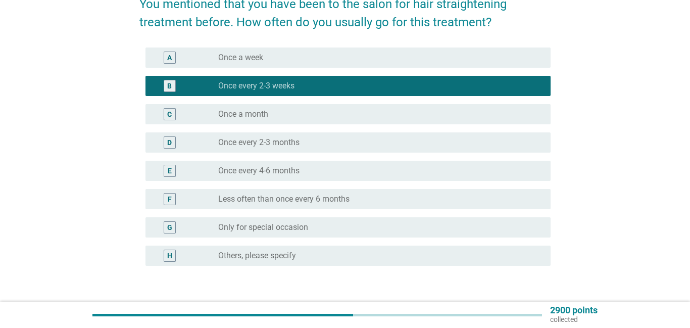
scroll to position [137, 0]
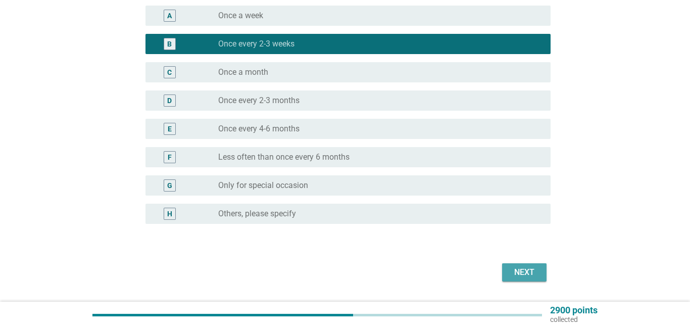
click at [539, 273] on button "Next" at bounding box center [524, 272] width 44 height 18
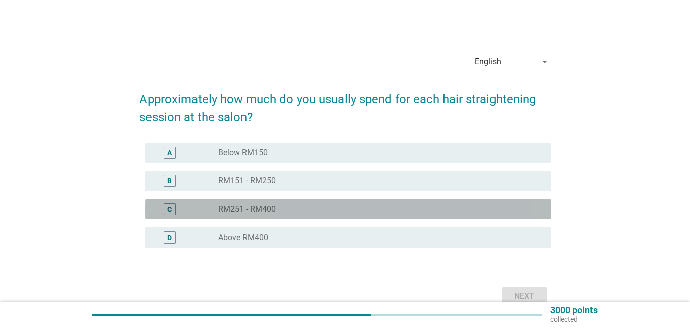
click at [299, 209] on div "radio_button_unchecked RM251 - RM400" at bounding box center [376, 209] width 316 height 10
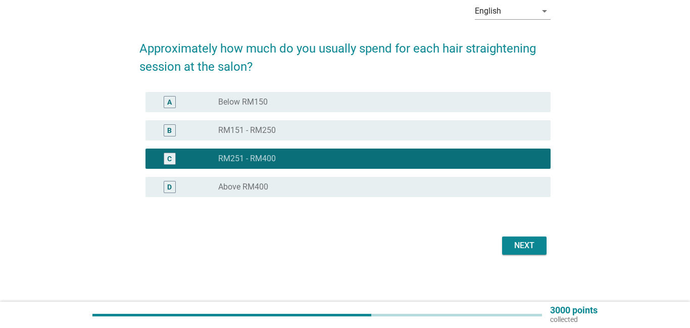
scroll to position [52, 0]
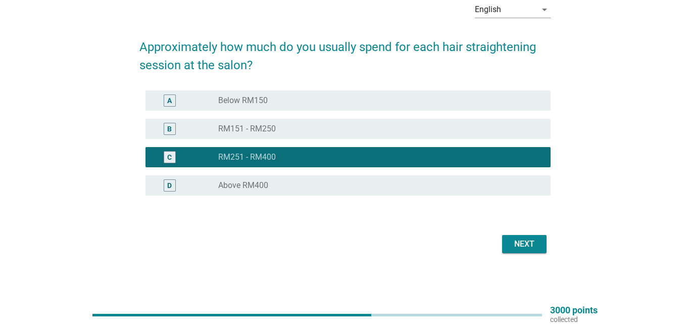
click at [531, 246] on div "Next" at bounding box center [524, 244] width 28 height 12
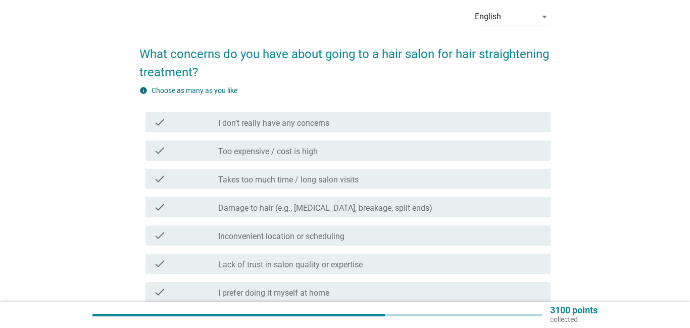
scroll to position [58, 0]
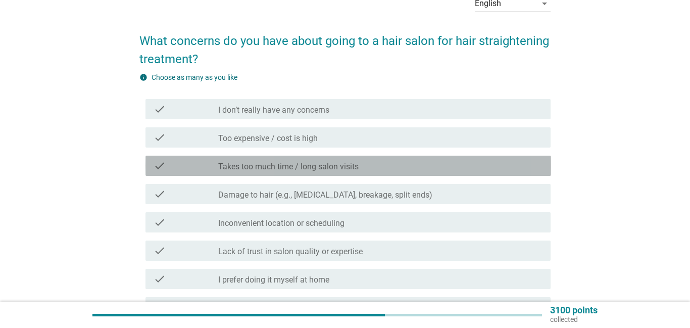
click at [295, 169] on label "Takes too much time / long salon visits" at bounding box center [288, 167] width 140 height 10
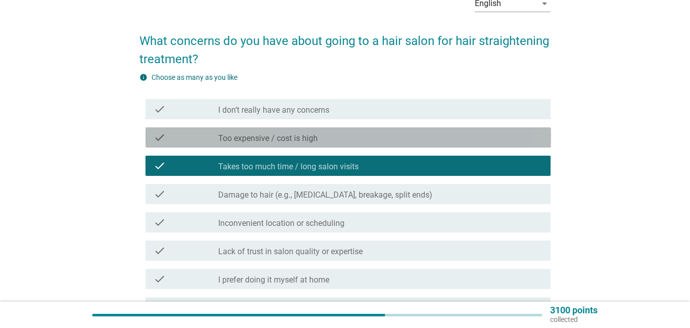
click at [279, 136] on label "Too expensive / cost is high" at bounding box center [268, 138] width 100 height 10
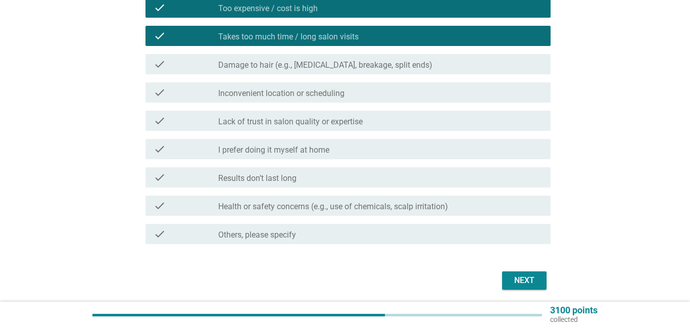
scroll to position [222, 0]
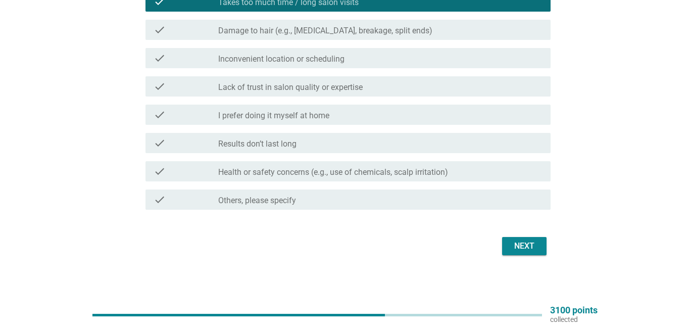
click at [514, 250] on div "Next" at bounding box center [524, 246] width 28 height 12
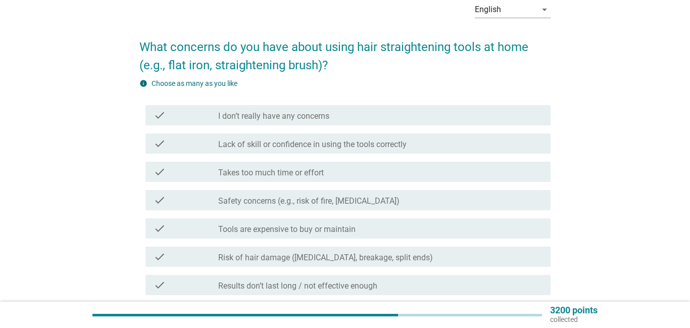
scroll to position [61, 0]
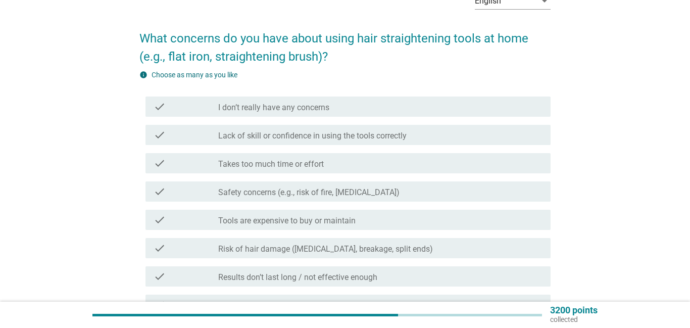
click at [281, 138] on label "Lack of skill or confidence in using the tools correctly" at bounding box center [312, 136] width 188 height 10
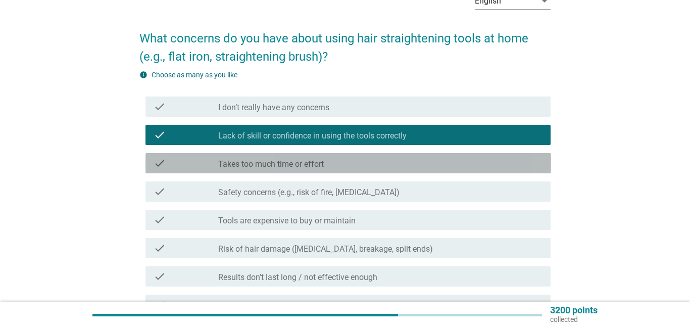
click at [295, 166] on label "Takes too much time or effort" at bounding box center [271, 164] width 106 height 10
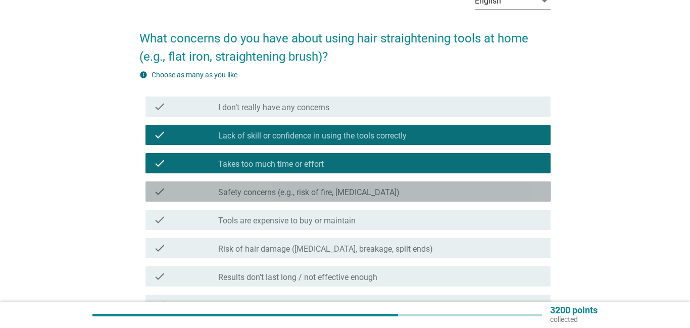
click at [317, 196] on label "Safety concerns (e.g., risk of fire, [MEDICAL_DATA])" at bounding box center [308, 192] width 181 height 10
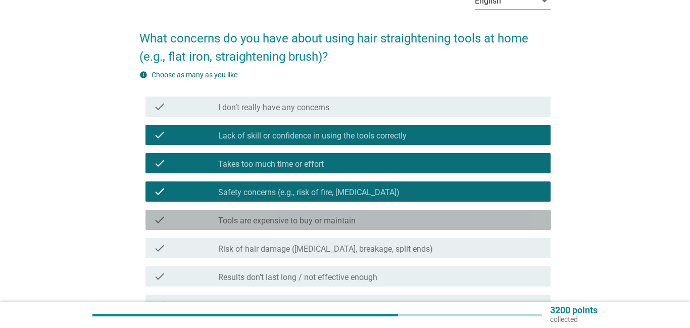
drag, startPoint x: 351, startPoint y: 218, endPoint x: 356, endPoint y: 224, distance: 7.6
click at [349, 219] on label "Tools are expensive to buy or maintain" at bounding box center [286, 221] width 137 height 10
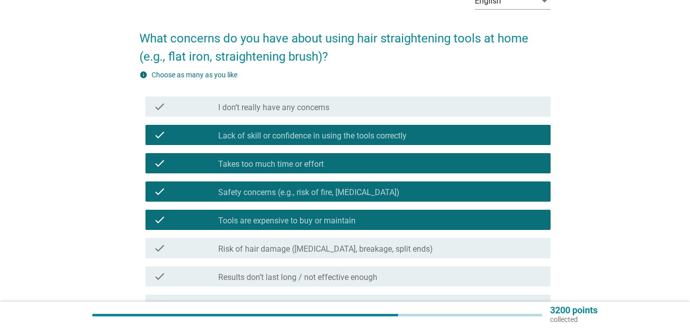
click at [393, 260] on div "check check_box_outline_blank I don’t really have any concerns check check_box …" at bounding box center [345, 233] width 412 height 283
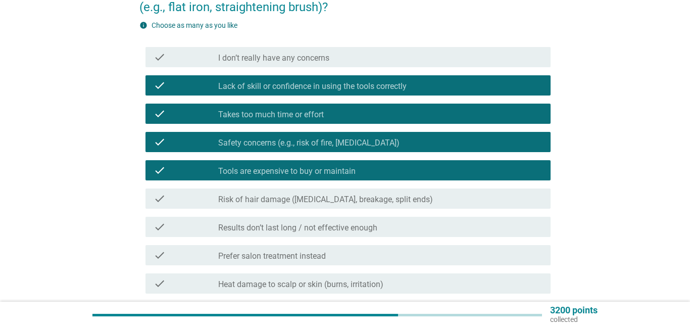
scroll to position [115, 0]
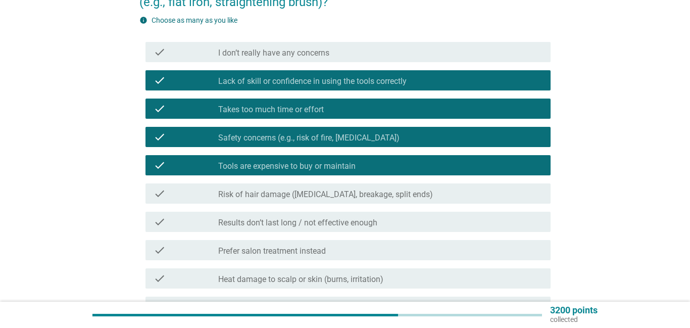
click at [359, 219] on label "Results don’t last long / not effective enough" at bounding box center [297, 223] width 159 height 10
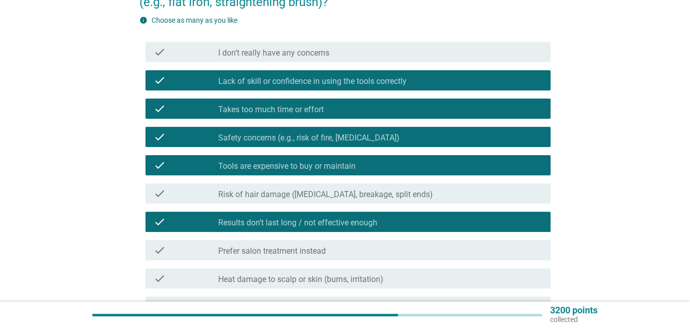
click at [350, 192] on label "Risk of hair damage ([MEDICAL_DATA], breakage, split ends)" at bounding box center [325, 194] width 215 height 10
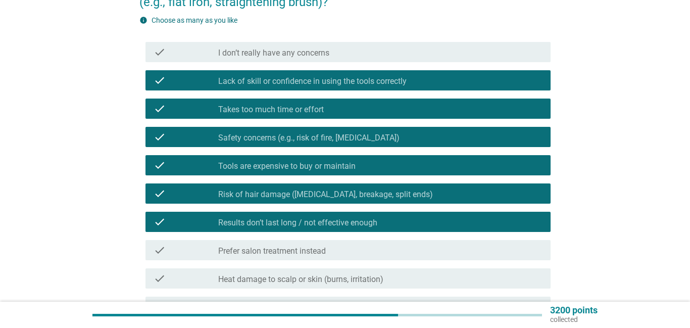
click at [343, 222] on label "Results don’t last long / not effective enough" at bounding box center [297, 223] width 159 height 10
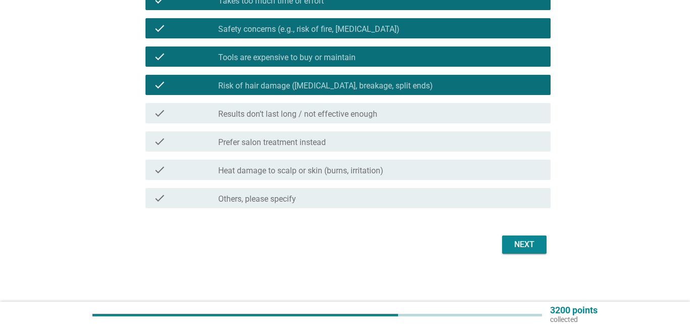
scroll to position [224, 0]
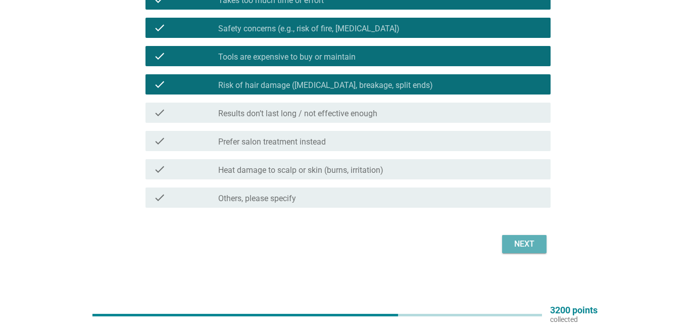
drag, startPoint x: 509, startPoint y: 245, endPoint x: 503, endPoint y: 239, distance: 8.2
click at [510, 245] on button "Next" at bounding box center [524, 244] width 44 height 18
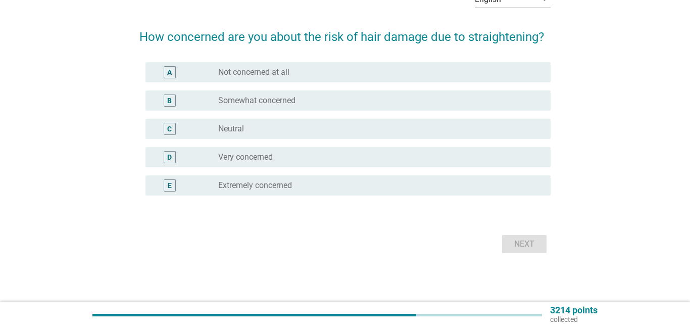
scroll to position [0, 0]
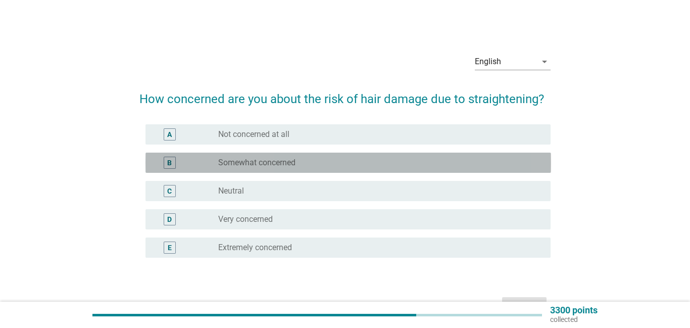
click at [290, 163] on label "Somewhat concerned" at bounding box center [256, 163] width 77 height 10
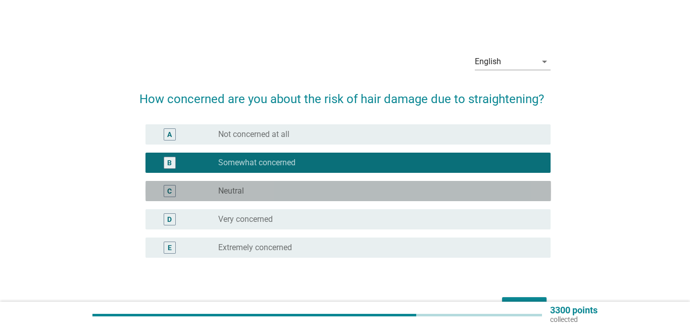
click at [313, 198] on div "C radio_button_unchecked Neutral" at bounding box center [349, 191] width 406 height 20
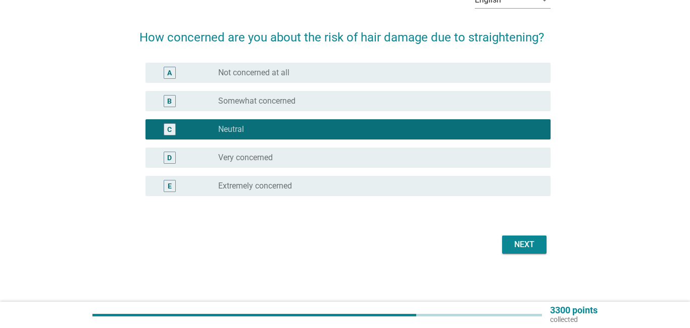
scroll to position [62, 0]
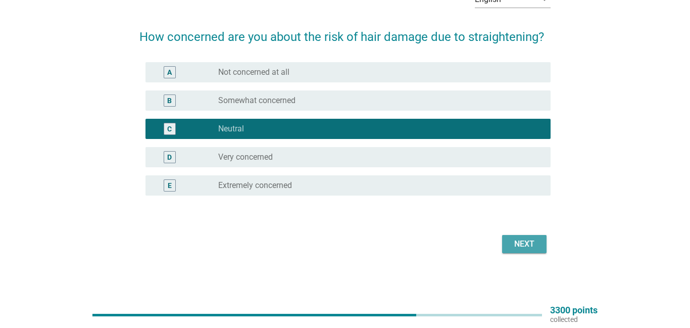
click at [540, 247] on button "Next" at bounding box center [524, 244] width 44 height 18
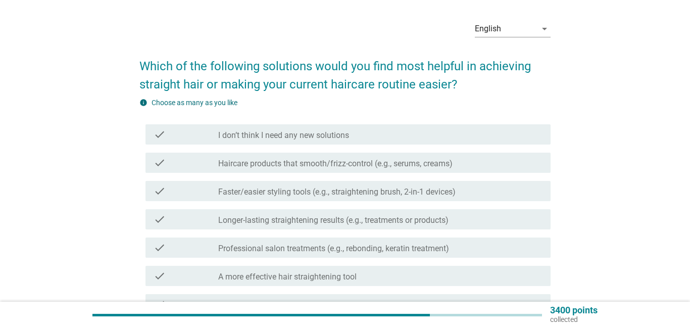
scroll to position [55, 0]
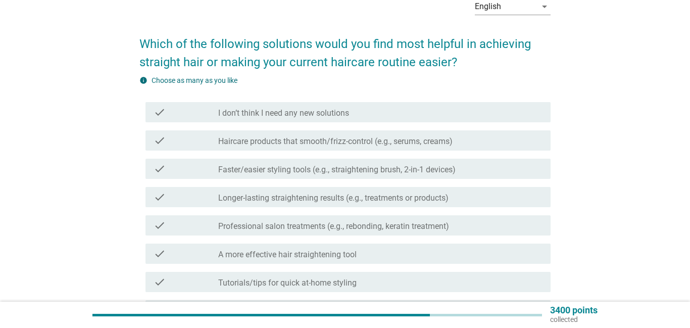
click at [289, 139] on label "Haircare products that smooth/frizz-control (e.g., serums, creams)" at bounding box center [335, 141] width 234 height 10
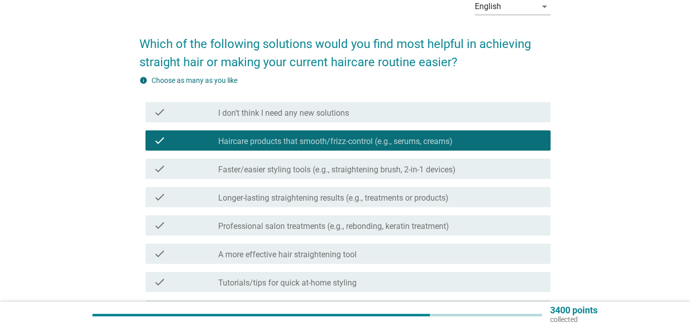
click at [289, 170] on label "Faster/easier styling tools (e.g., straightening brush, 2-in-1 devices)" at bounding box center [336, 170] width 237 height 10
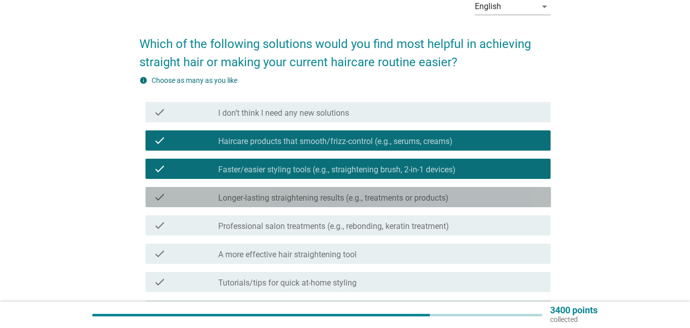
click at [318, 204] on div "check check_box_outline_blank Longer-lasting straightening results (e.g., treat…" at bounding box center [349, 197] width 406 height 20
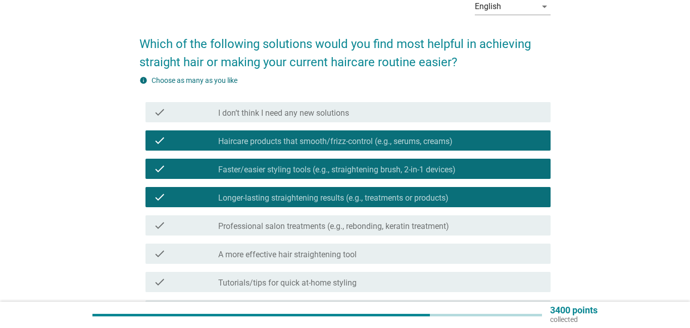
scroll to position [73, 0]
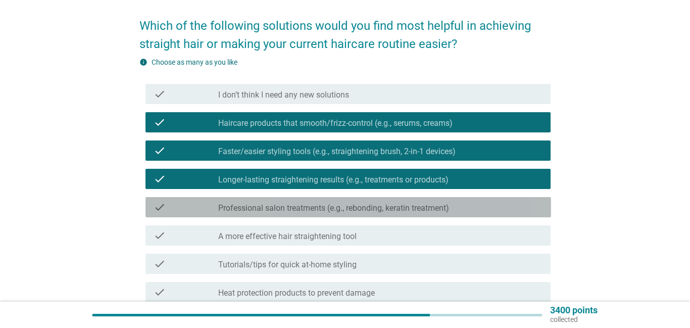
click at [346, 208] on label "Professional salon treatments (e.g., rebonding, keratin treatment)" at bounding box center [333, 208] width 231 height 10
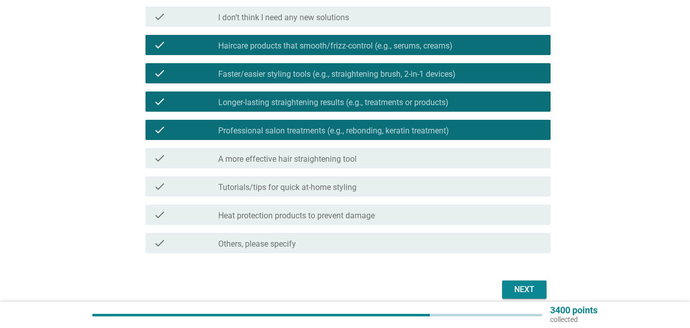
scroll to position [152, 0]
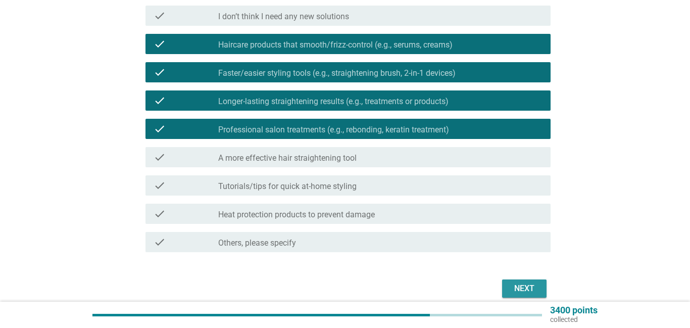
drag, startPoint x: 516, startPoint y: 281, endPoint x: 373, endPoint y: 186, distance: 172.4
click at [373, 186] on form "Which of the following solutions would you find most helpful in achieving strai…" at bounding box center [345, 114] width 412 height 372
click at [364, 192] on div "check check_box_outline_blank Tutorials/tips for quick at-home styling" at bounding box center [349, 185] width 406 height 20
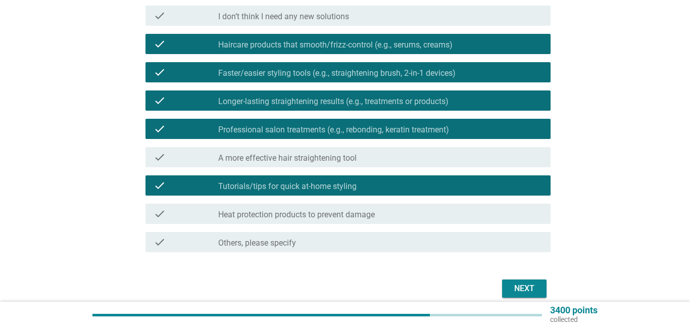
click at [518, 281] on button "Next" at bounding box center [524, 288] width 44 height 18
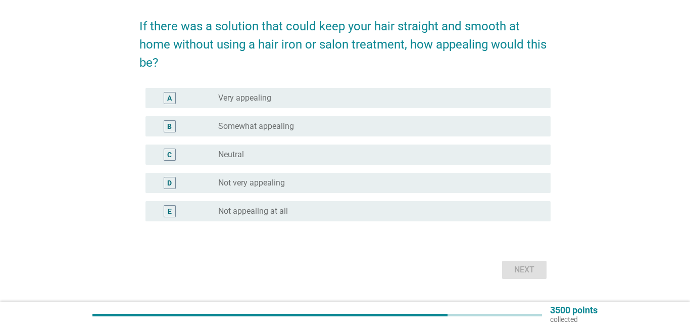
scroll to position [74, 0]
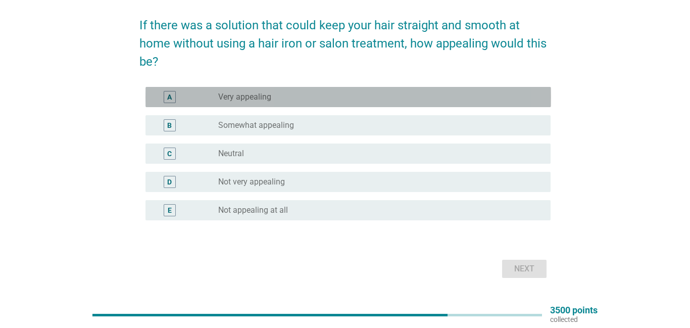
click at [250, 100] on label "Very appealing" at bounding box center [244, 97] width 53 height 10
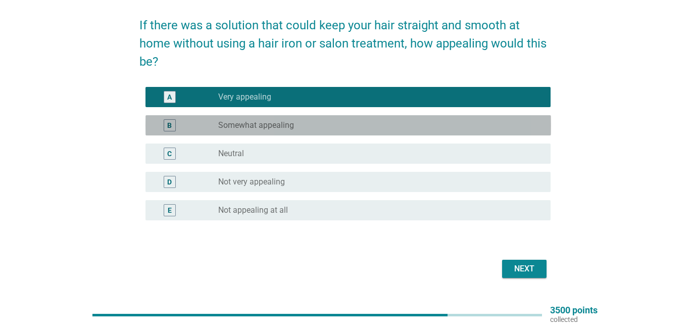
click at [255, 133] on div "B radio_button_unchecked Somewhat appealing" at bounding box center [349, 125] width 406 height 20
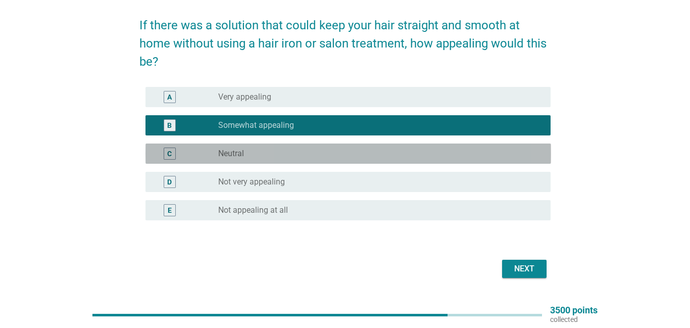
click at [262, 153] on div "radio_button_unchecked Neutral" at bounding box center [376, 154] width 316 height 10
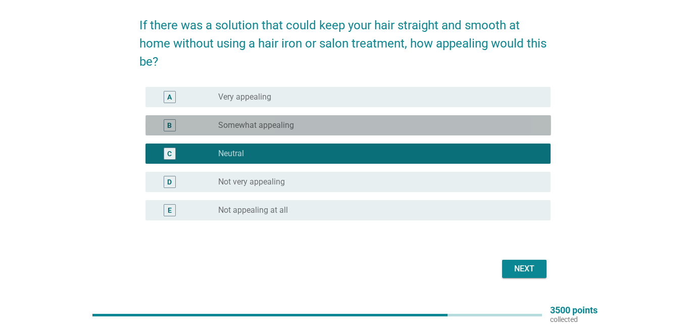
click at [322, 127] on div "radio_button_unchecked Somewhat appealing" at bounding box center [376, 125] width 316 height 10
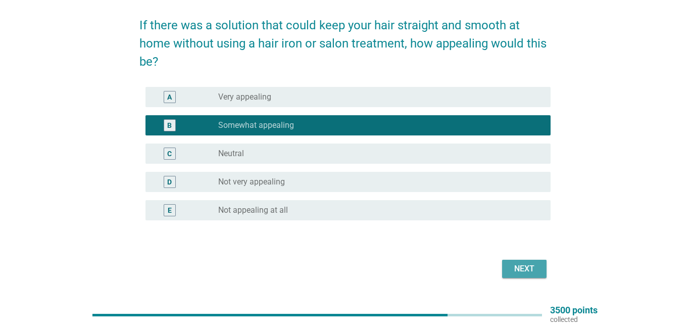
click at [528, 264] on div "Next" at bounding box center [524, 269] width 28 height 12
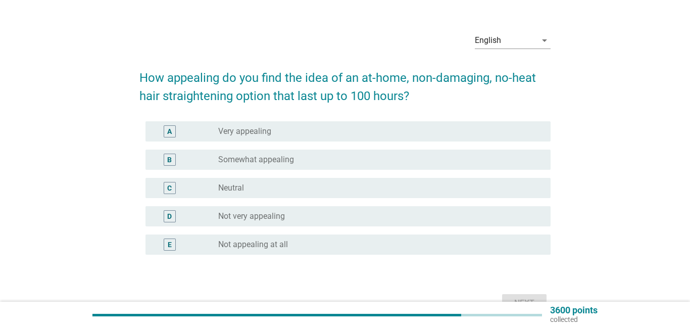
scroll to position [28, 0]
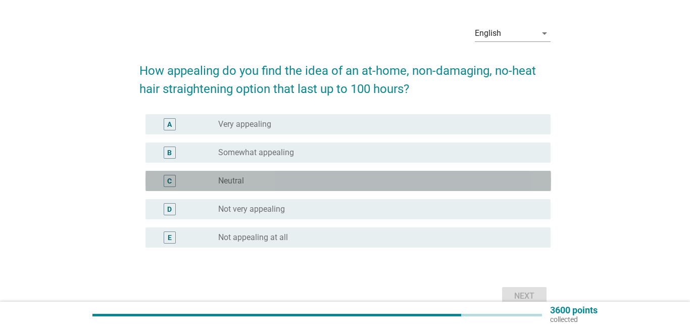
drag, startPoint x: 303, startPoint y: 175, endPoint x: 419, endPoint y: 200, distance: 118.8
click at [303, 176] on div "radio_button_unchecked Neutral" at bounding box center [376, 181] width 316 height 10
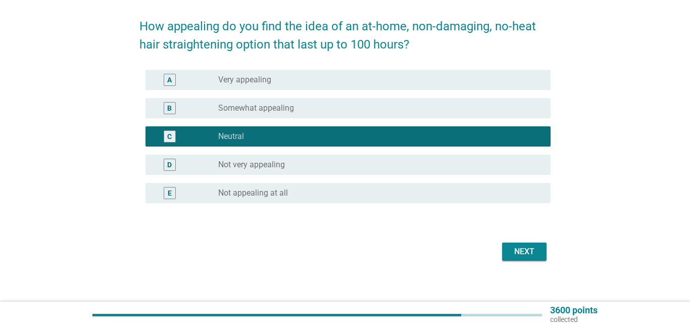
scroll to position [80, 0]
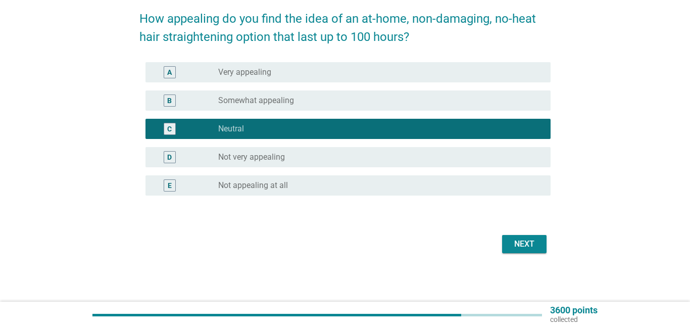
click at [519, 241] on div "Next" at bounding box center [524, 244] width 28 height 12
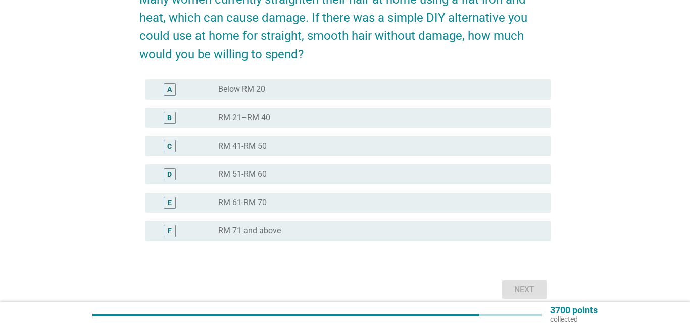
scroll to position [111, 0]
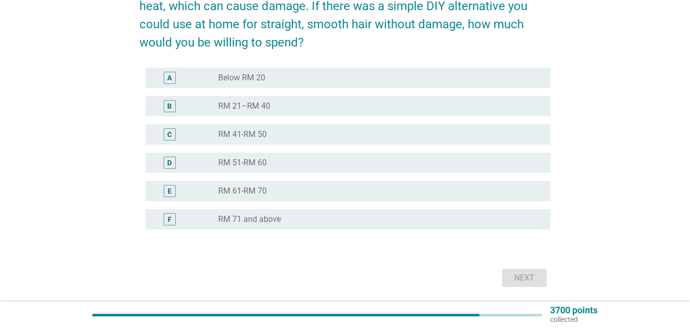
click at [274, 158] on div "radio_button_unchecked RM 51-RM 60" at bounding box center [376, 163] width 316 height 10
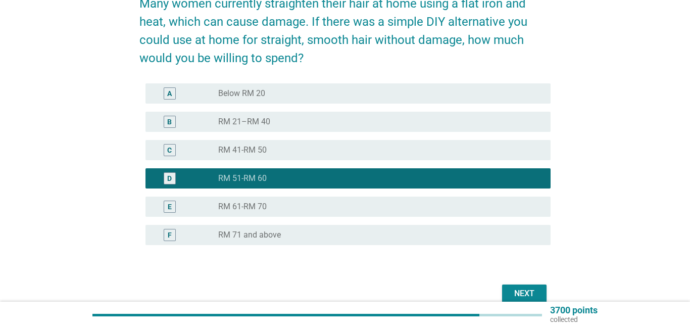
scroll to position [90, 0]
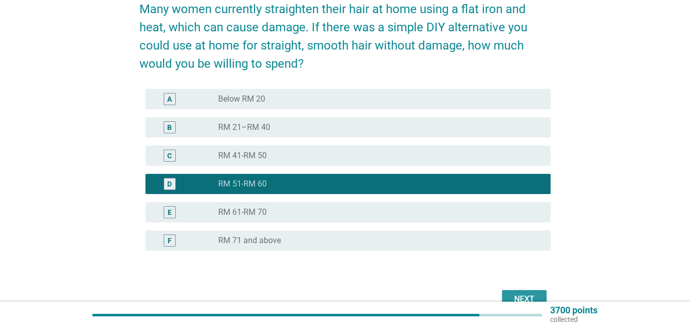
click at [517, 292] on button "Next" at bounding box center [524, 299] width 44 height 18
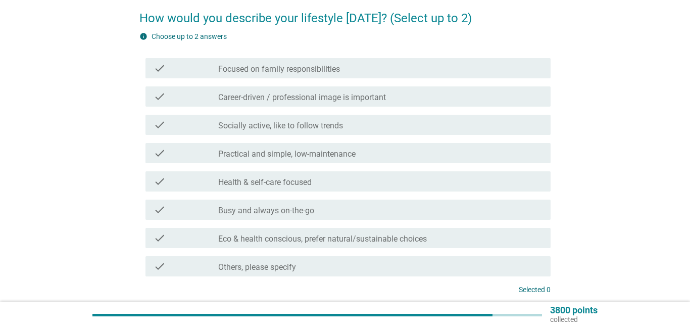
scroll to position [84, 0]
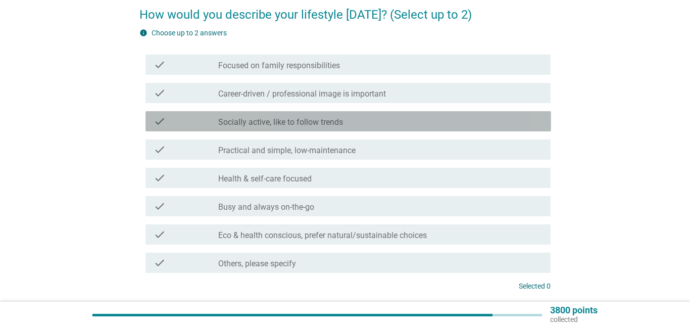
click at [259, 120] on label "Socially active, like to follow trends" at bounding box center [280, 122] width 125 height 10
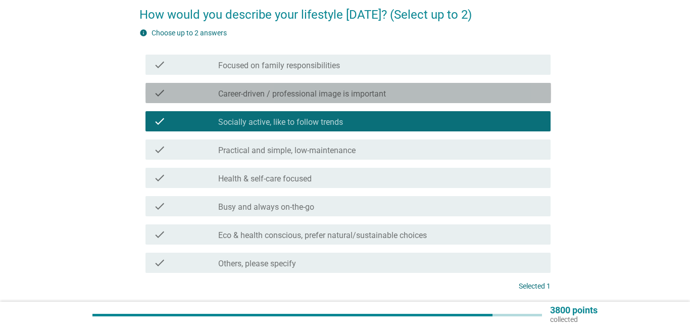
click at [259, 98] on label "Career-driven / professional image is important" at bounding box center [302, 94] width 168 height 10
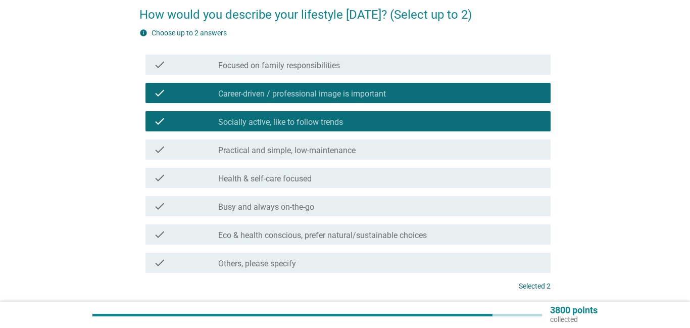
click at [285, 176] on label "Health & self-care focused" at bounding box center [264, 179] width 93 height 10
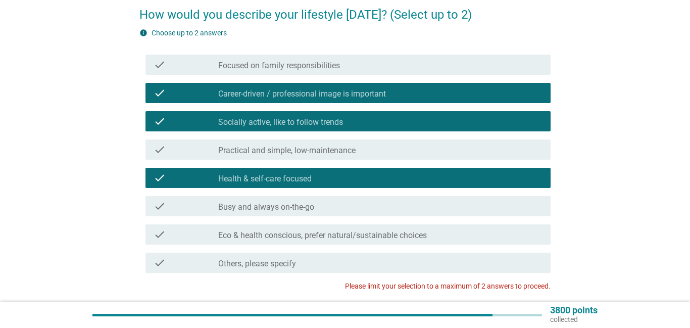
drag, startPoint x: 285, startPoint y: 145, endPoint x: 286, endPoint y: 159, distance: 14.7
click at [285, 147] on div "check_box_outline_blank Practical and simple, low-maintenance" at bounding box center [380, 150] width 324 height 12
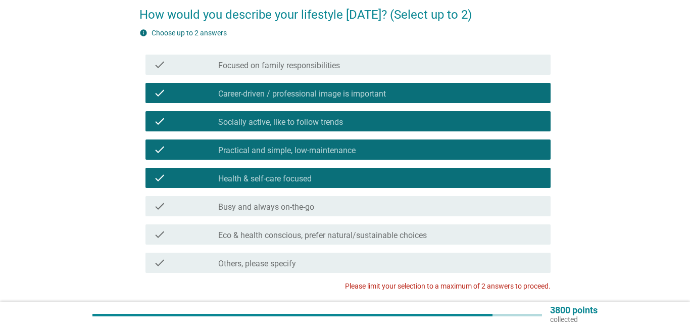
click at [312, 206] on label "Busy and always on-the-go" at bounding box center [266, 207] width 96 height 10
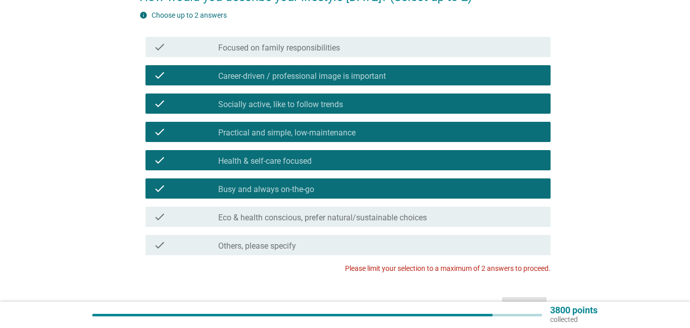
scroll to position [104, 0]
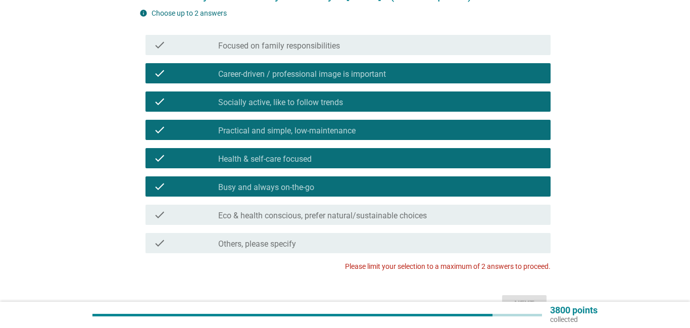
click at [305, 44] on label "Focused on family responsibilities" at bounding box center [279, 46] width 122 height 10
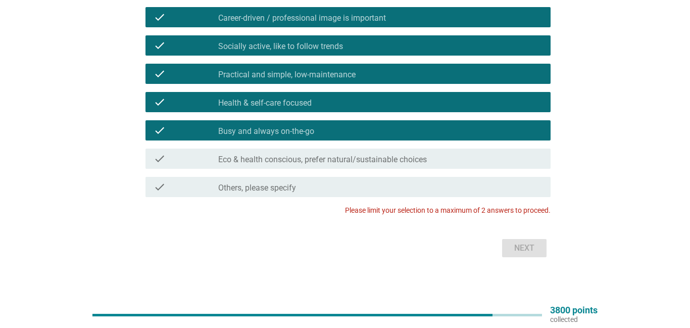
scroll to position [159, 0]
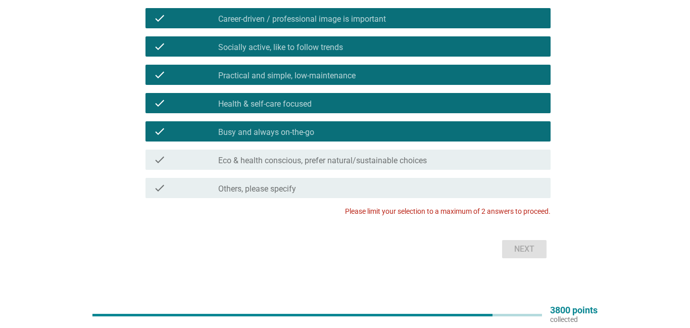
click at [301, 134] on label "Busy and always on-the-go" at bounding box center [266, 132] width 96 height 10
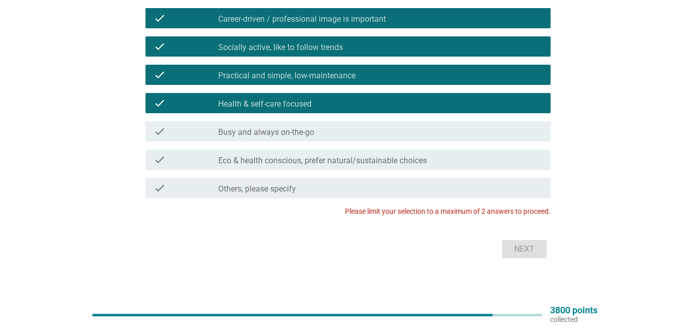
click at [288, 107] on label "Health & self-care focused" at bounding box center [264, 104] width 93 height 10
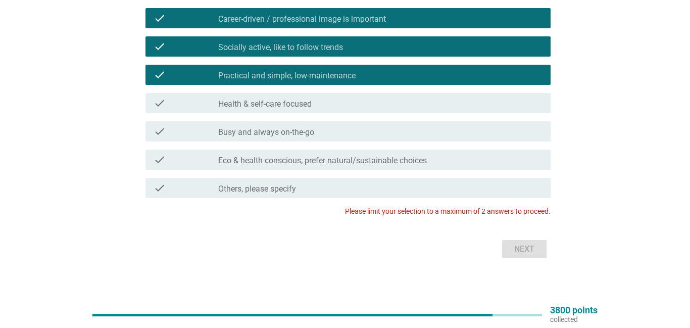
click at [280, 79] on label "Practical and simple, low-maintenance" at bounding box center [286, 76] width 137 height 10
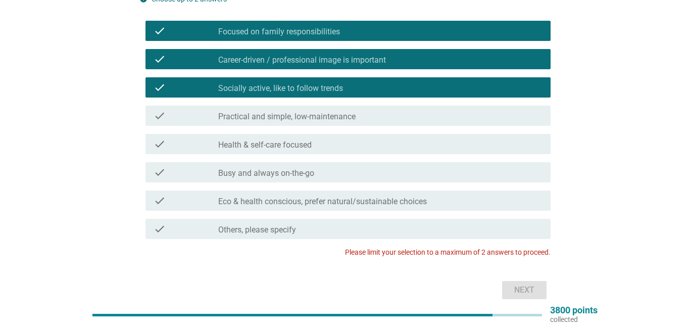
scroll to position [116, 0]
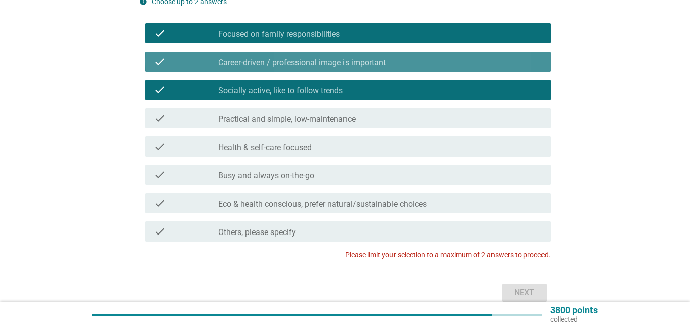
click at [268, 68] on div "check check_box Career-driven / professional image is important" at bounding box center [349, 62] width 406 height 20
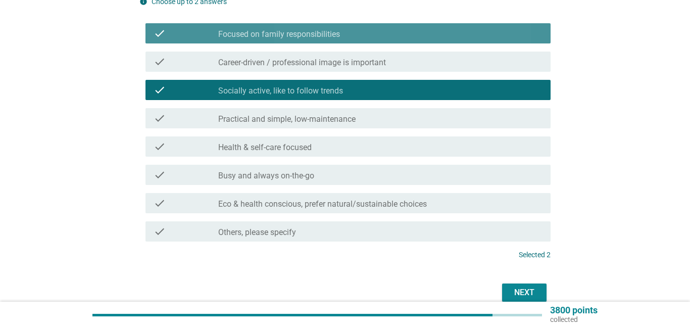
drag, startPoint x: 269, startPoint y: 33, endPoint x: 284, endPoint y: 91, distance: 60.5
click at [269, 33] on label "Focused on family responsibilities" at bounding box center [279, 34] width 122 height 10
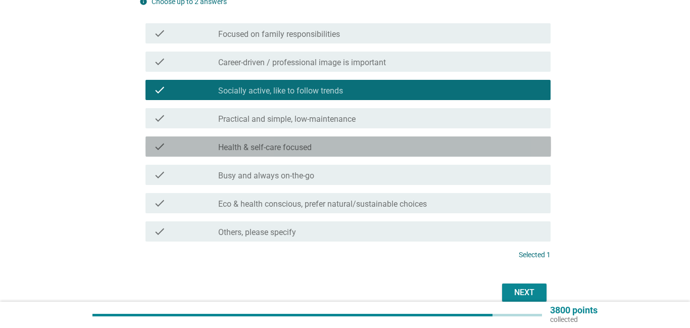
click at [294, 150] on label "Health & self-care focused" at bounding box center [264, 147] width 93 height 10
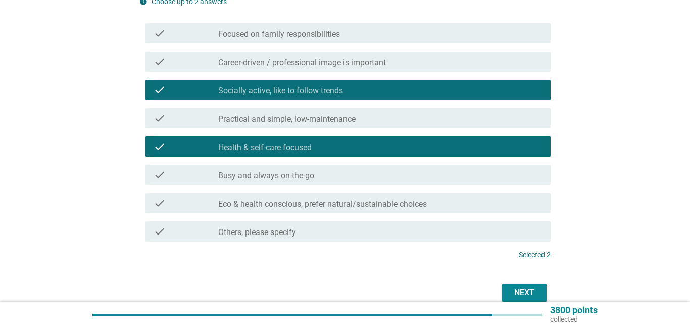
click at [316, 179] on div "check_box_outline_blank Busy and always on-the-go" at bounding box center [380, 175] width 324 height 12
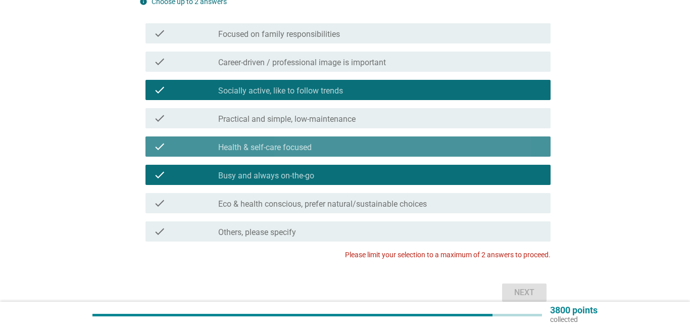
click at [321, 148] on div "check_box Health & self-care focused" at bounding box center [380, 146] width 324 height 12
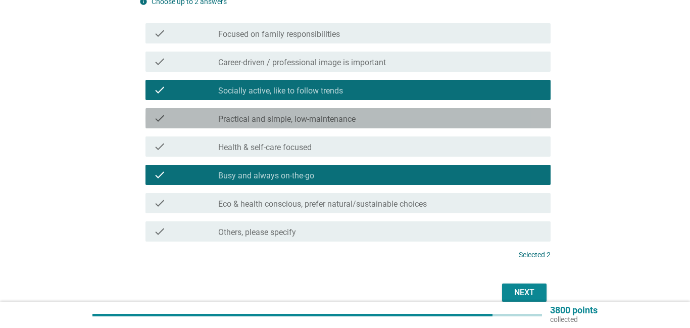
click at [251, 121] on label "Practical and simple, low-maintenance" at bounding box center [286, 119] width 137 height 10
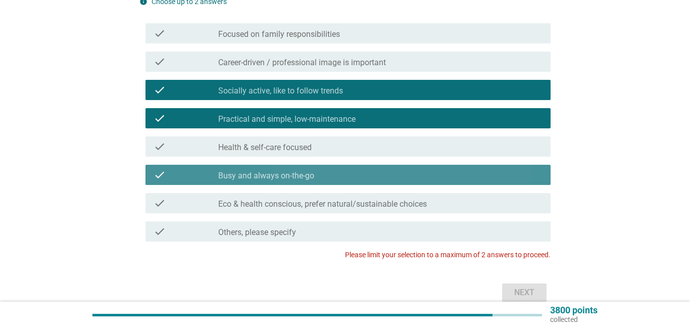
drag, startPoint x: 370, startPoint y: 173, endPoint x: 368, endPoint y: 179, distance: 6.7
click at [368, 179] on div "check_box_outline_blank Busy and always on-the-go" at bounding box center [380, 175] width 324 height 12
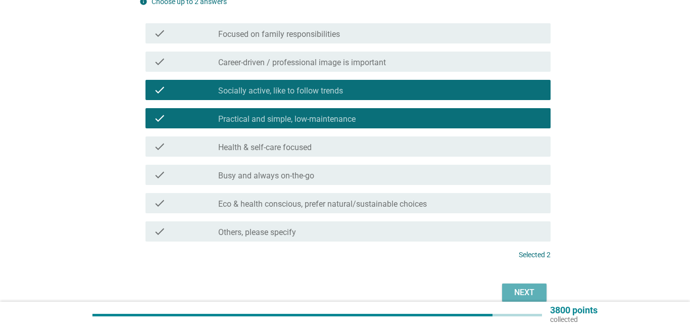
drag, startPoint x: 520, startPoint y: 289, endPoint x: 519, endPoint y: 271, distance: 17.8
click at [521, 288] on div "Next" at bounding box center [524, 293] width 28 height 12
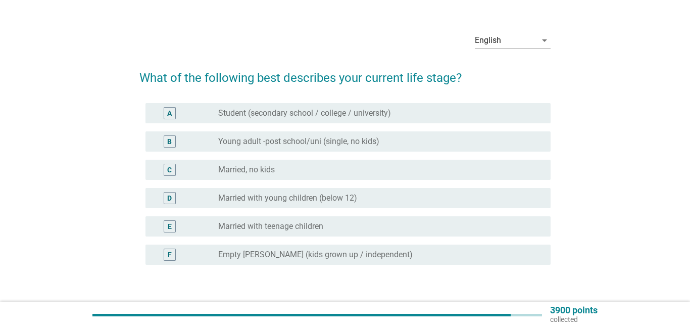
scroll to position [27, 0]
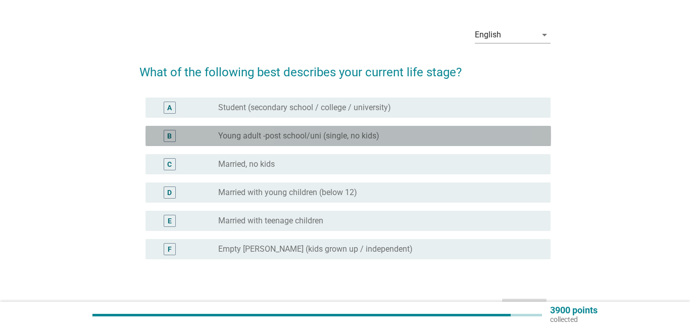
click at [286, 136] on label "Young adult -post school/uni (single, no kids)" at bounding box center [298, 136] width 161 height 10
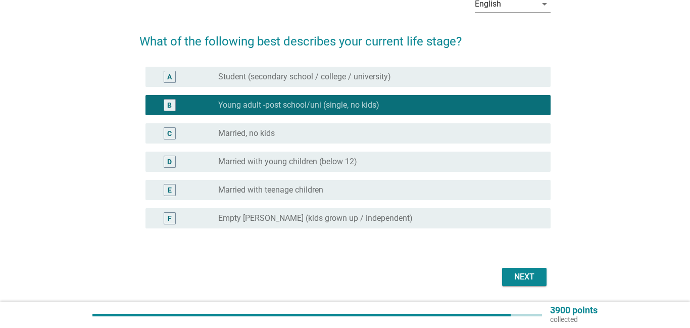
scroll to position [63, 0]
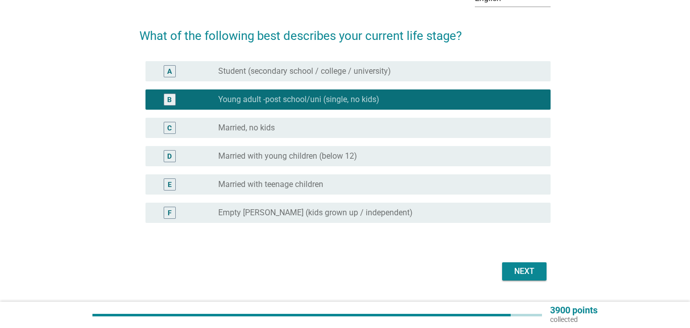
click at [315, 127] on div "radio_button_unchecked Married, no kids" at bounding box center [376, 128] width 316 height 10
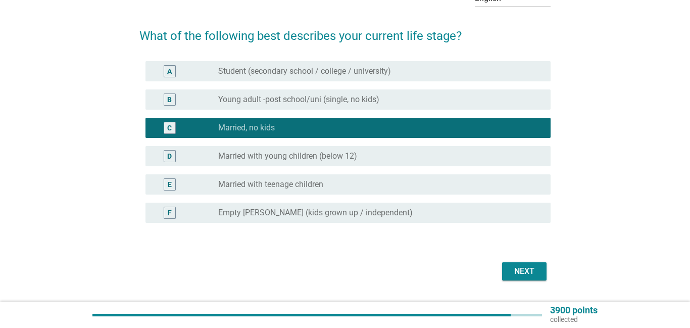
click at [509, 269] on button "Next" at bounding box center [524, 271] width 44 height 18
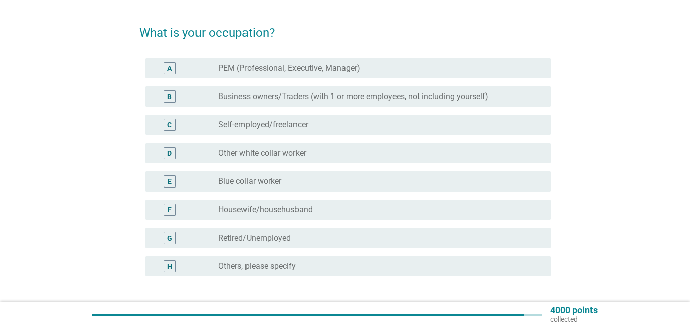
scroll to position [70, 0]
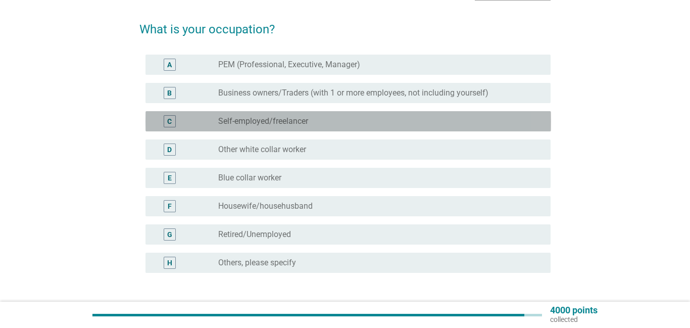
click at [255, 125] on label "Self-employed/freelancer" at bounding box center [263, 121] width 90 height 10
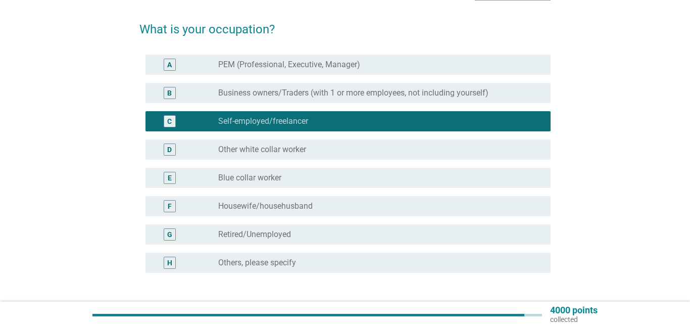
click at [268, 156] on div "D radio_button_unchecked Other white collar worker" at bounding box center [349, 149] width 406 height 20
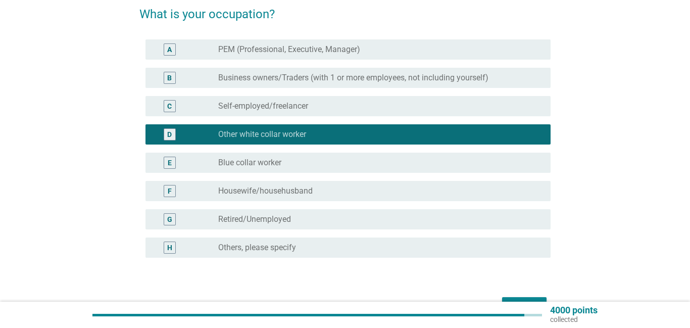
scroll to position [80, 0]
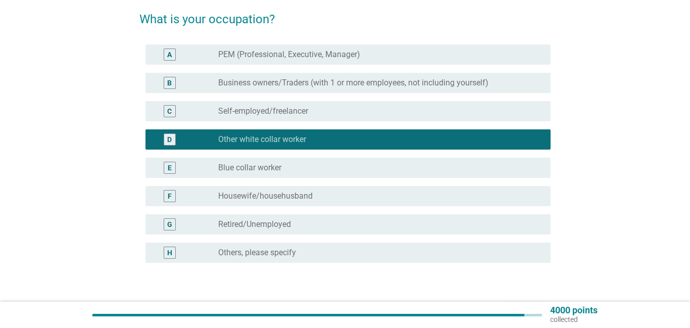
click at [286, 58] on label "PEM (Professional, Executive, Manager)" at bounding box center [289, 55] width 142 height 10
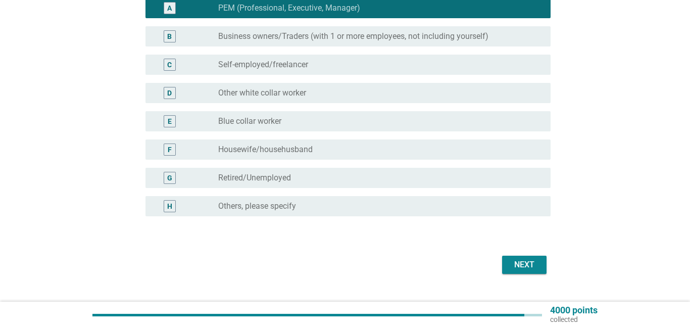
scroll to position [142, 0]
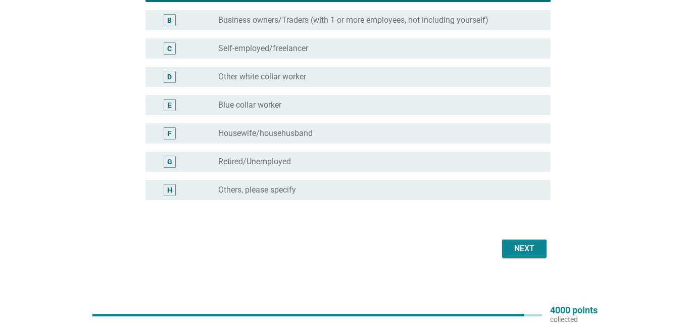
click at [512, 248] on div "Next" at bounding box center [524, 249] width 28 height 12
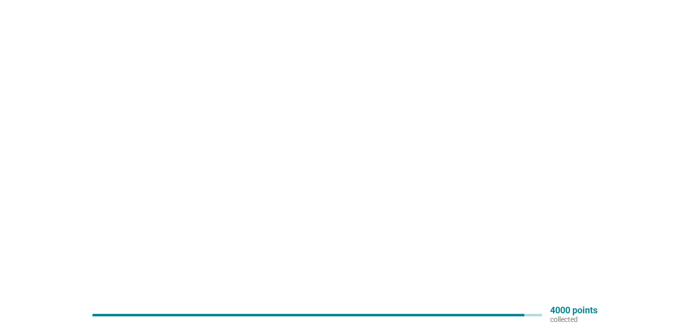
scroll to position [0, 0]
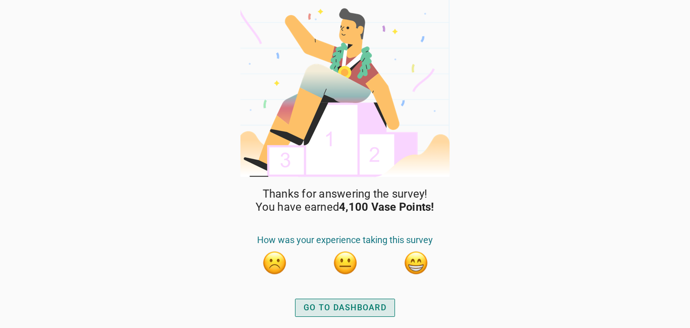
drag, startPoint x: 362, startPoint y: 305, endPoint x: 361, endPoint y: 298, distance: 6.6
click at [362, 302] on div "GO TO DASHBOARD" at bounding box center [345, 308] width 83 height 12
